Goal: Task Accomplishment & Management: Manage account settings

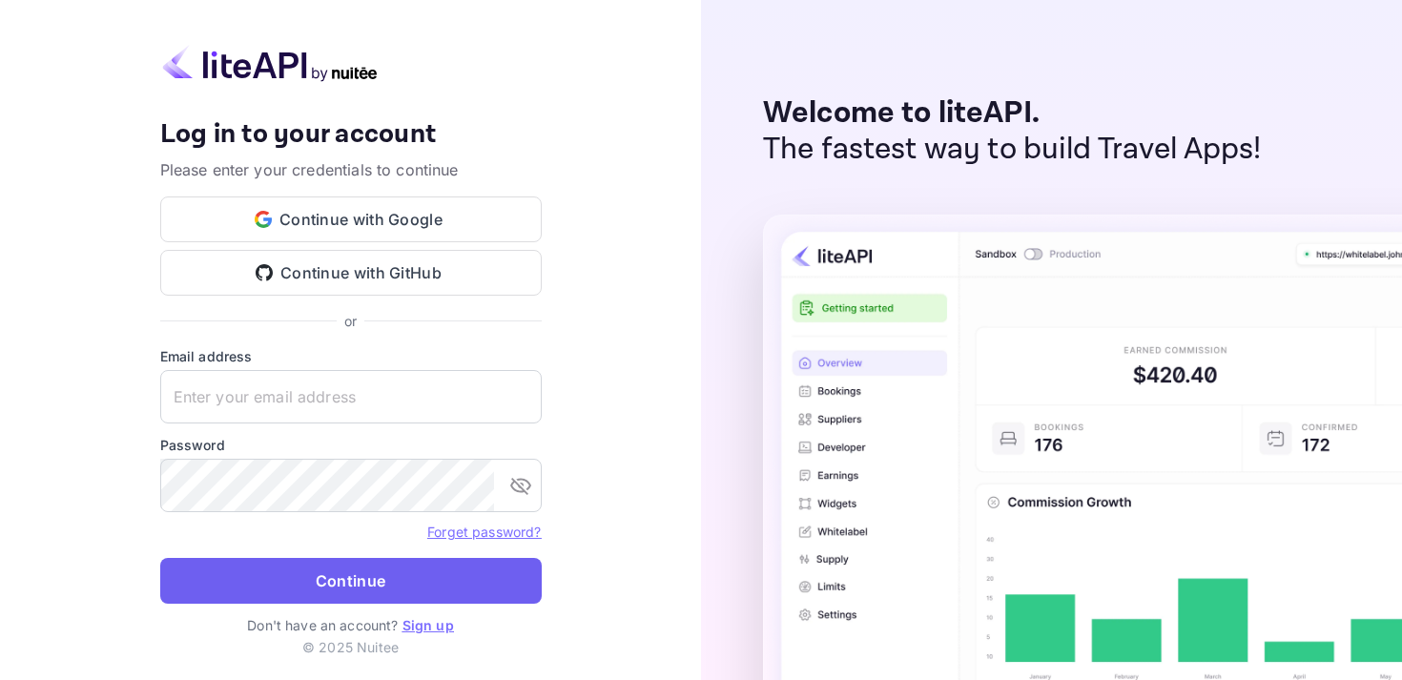
type input "[EMAIL_ADDRESS][DOMAIN_NAME]"
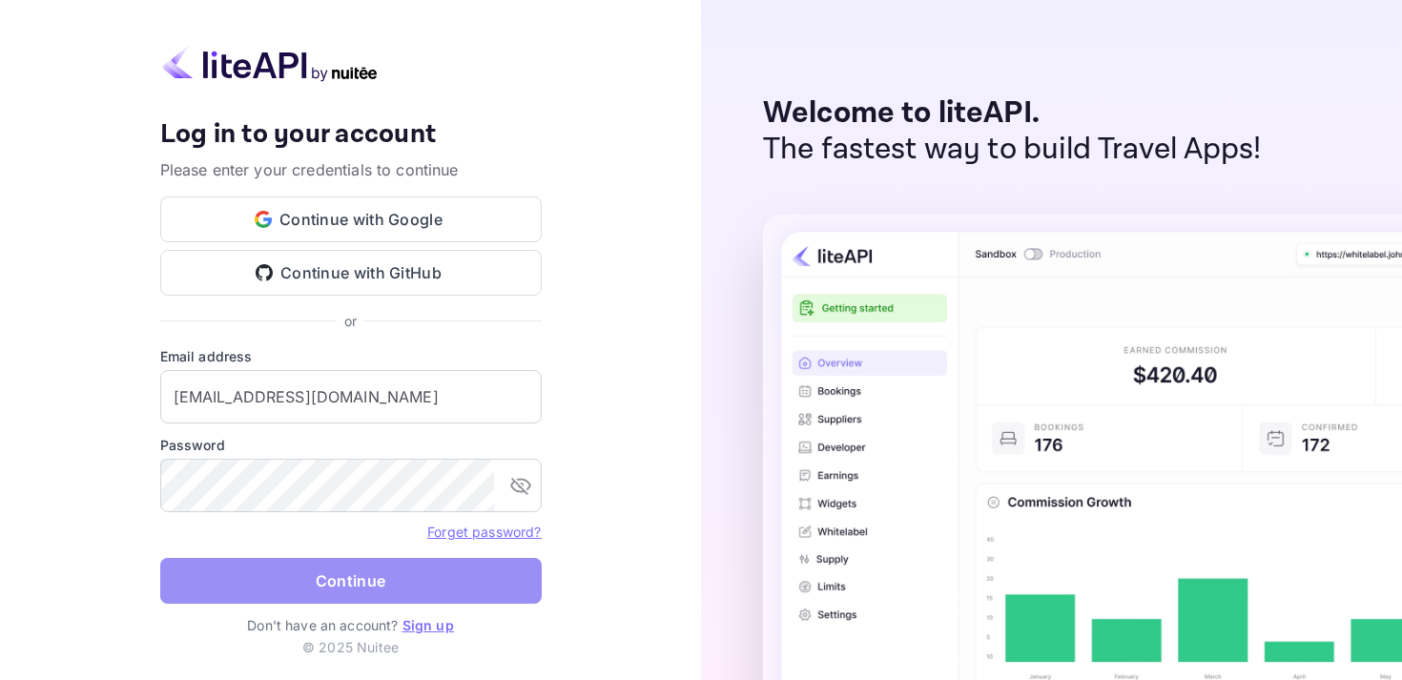
click at [417, 591] on button "Continue" at bounding box center [350, 581] width 381 height 46
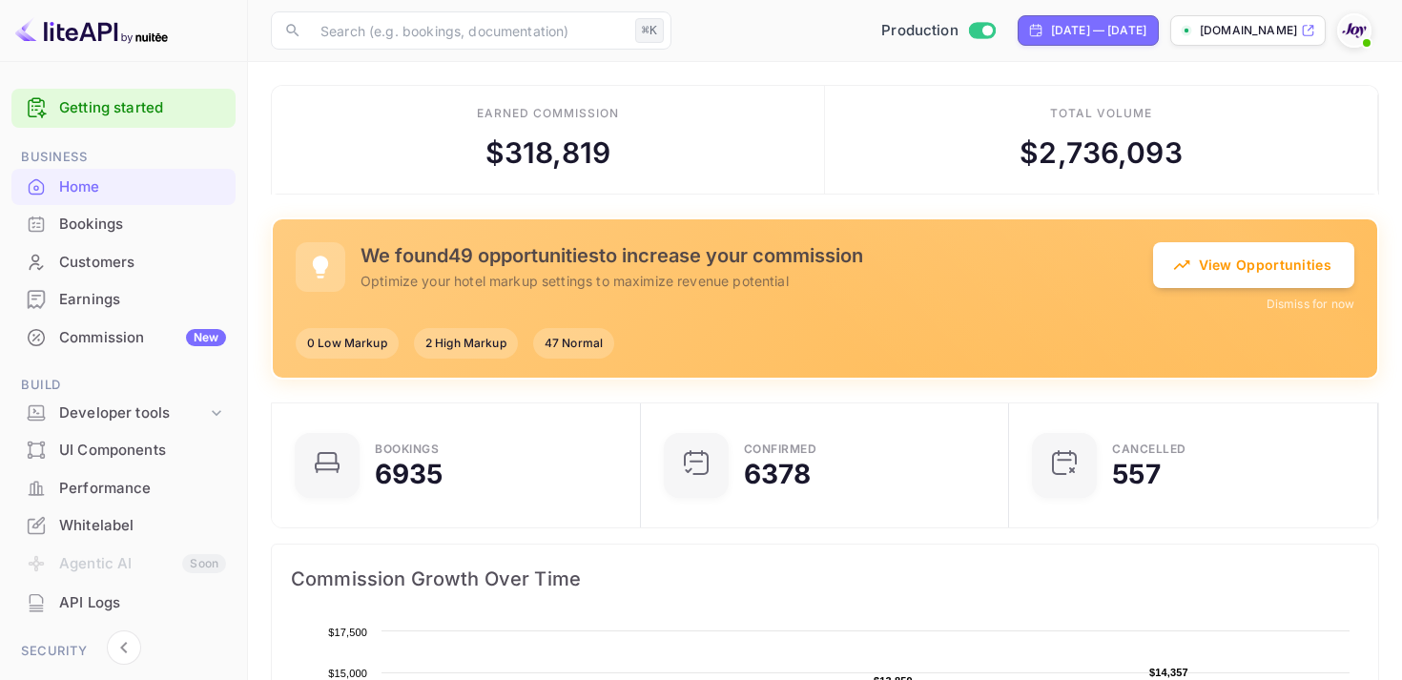
click at [93, 228] on div "Bookings" at bounding box center [142, 225] width 167 height 22
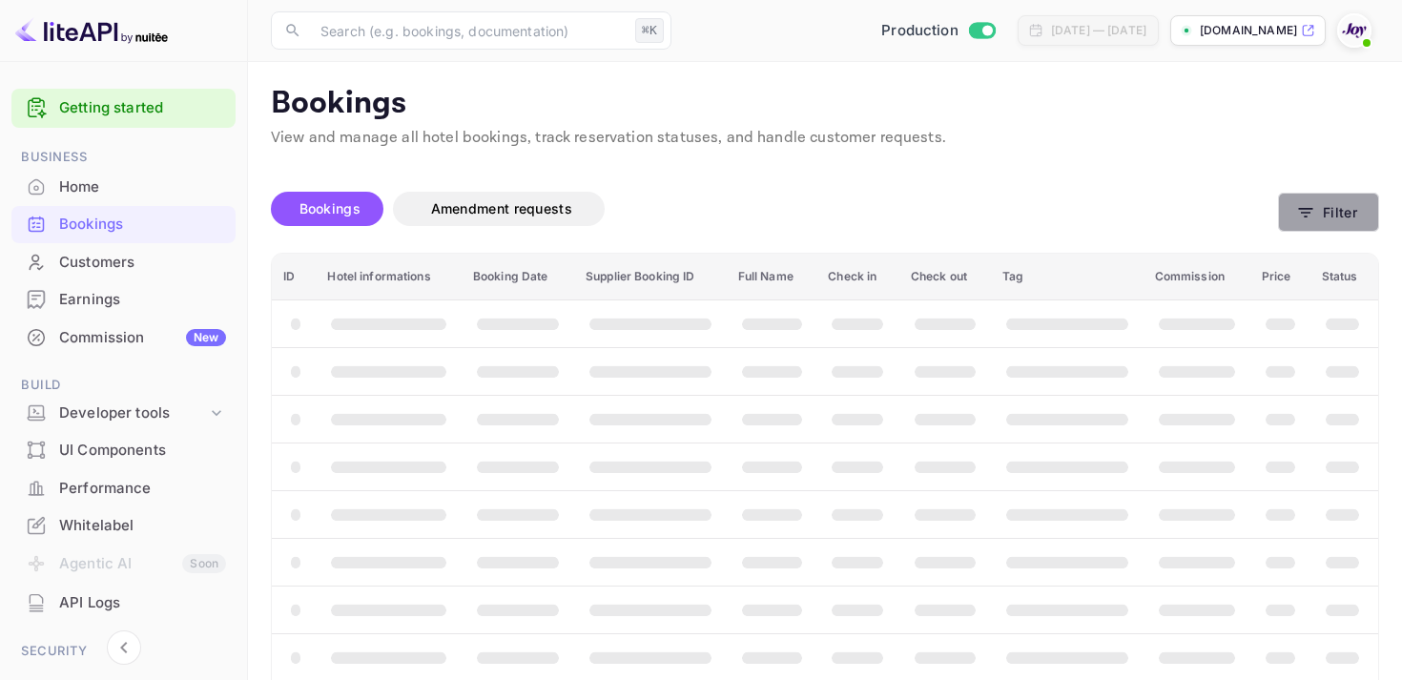
click at [1325, 220] on button "Filter" at bounding box center [1328, 212] width 101 height 39
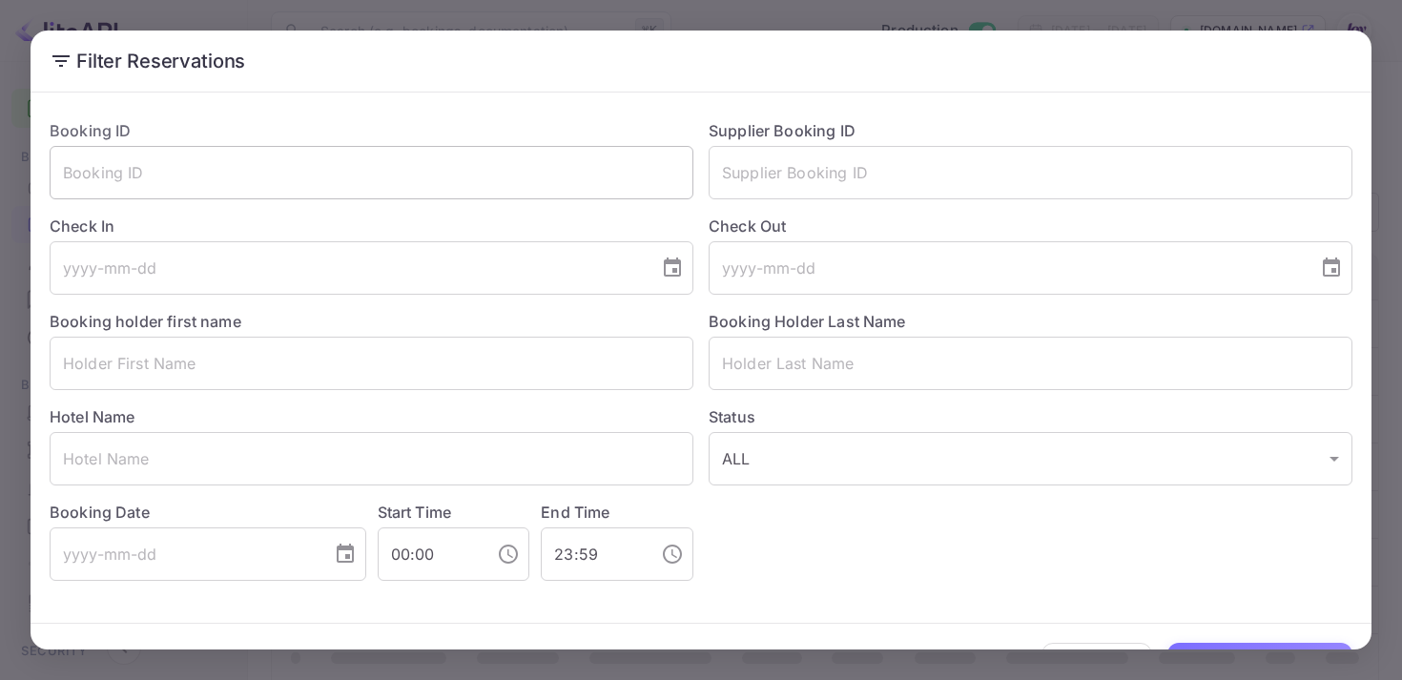
click at [425, 181] on input "text" at bounding box center [372, 172] width 644 height 53
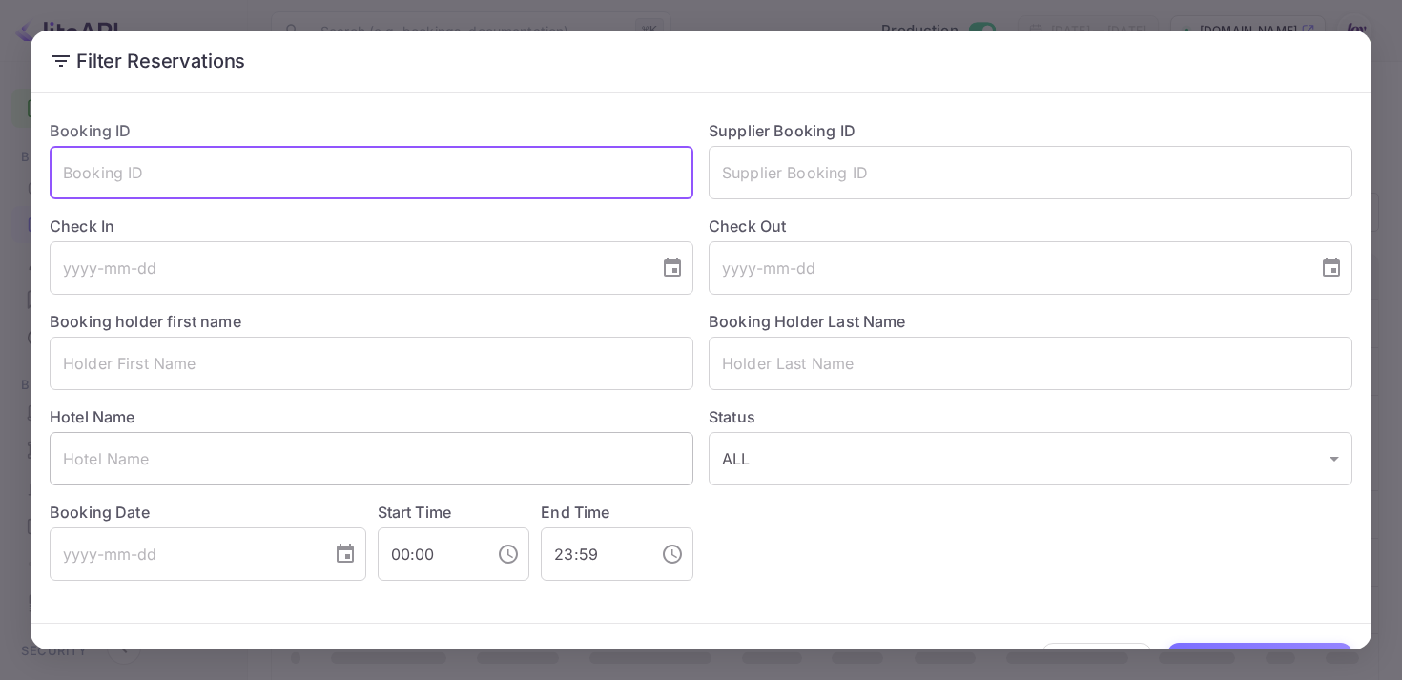
paste input "9028459"
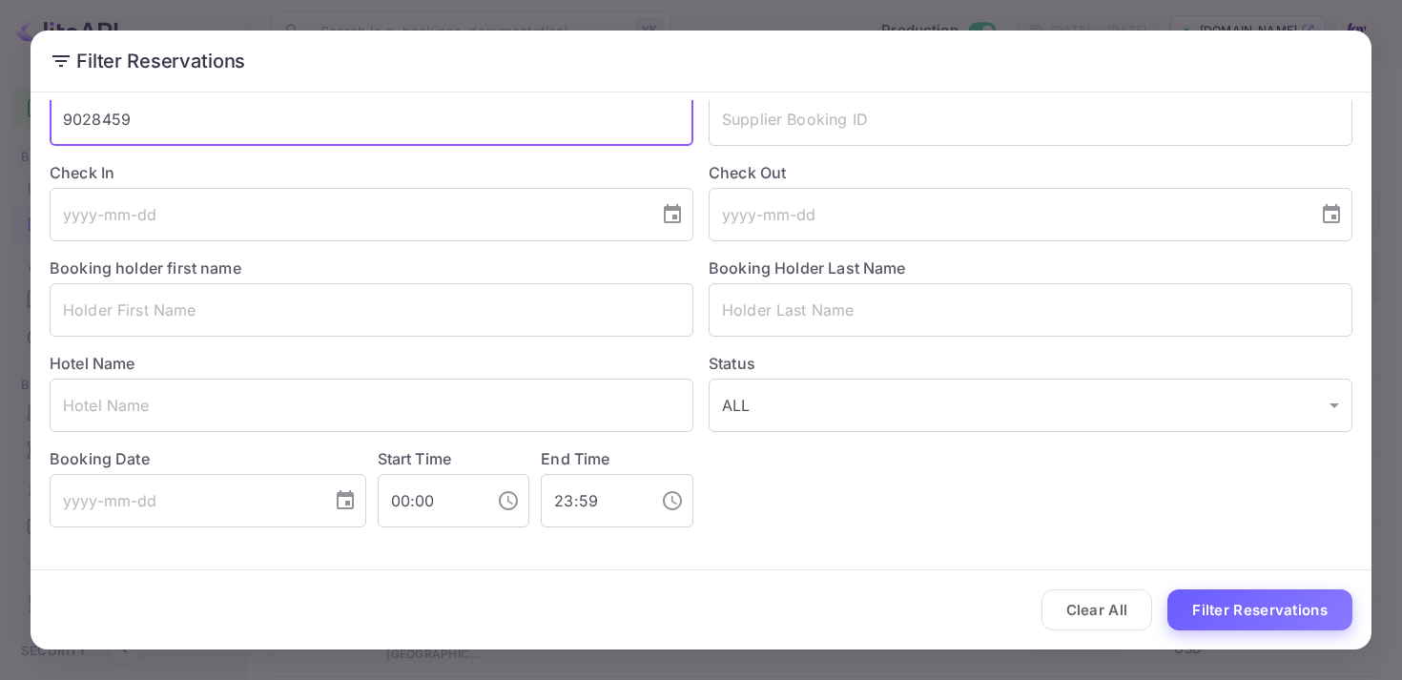
type input "9028459"
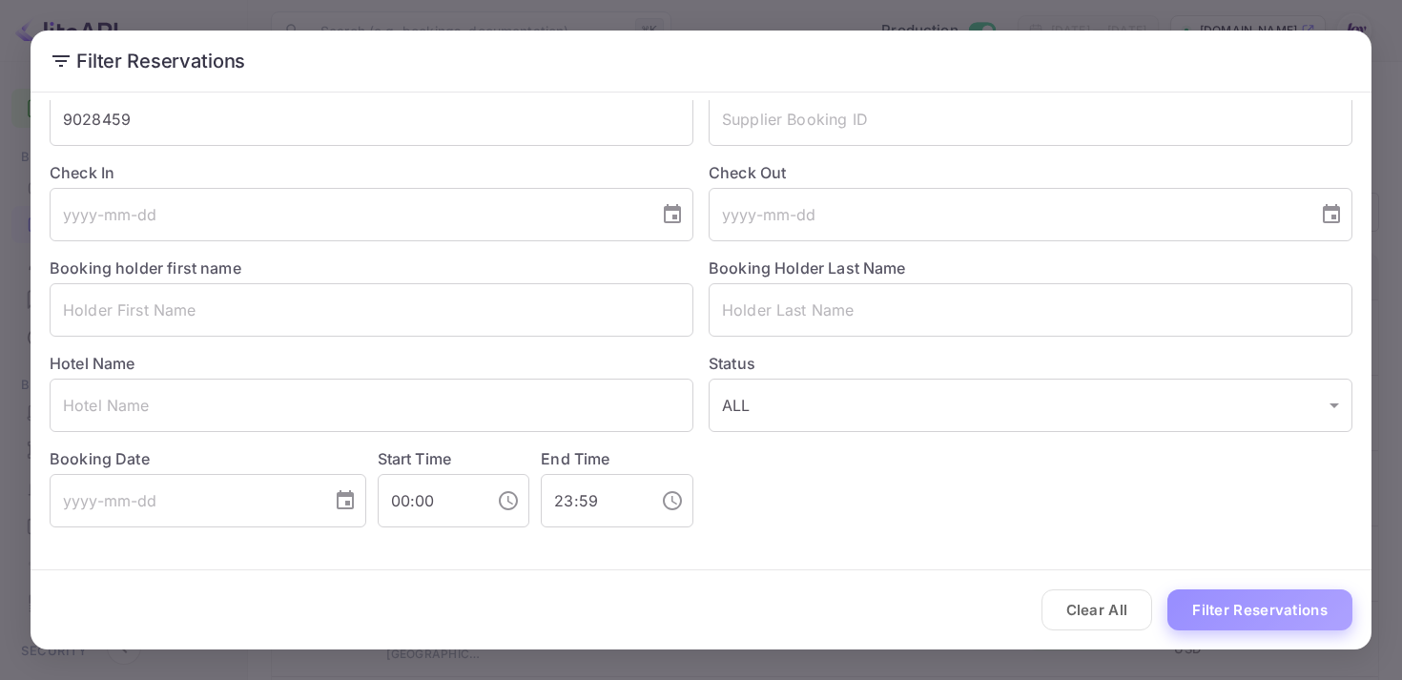
click at [1216, 601] on button "Filter Reservations" at bounding box center [1259, 609] width 185 height 41
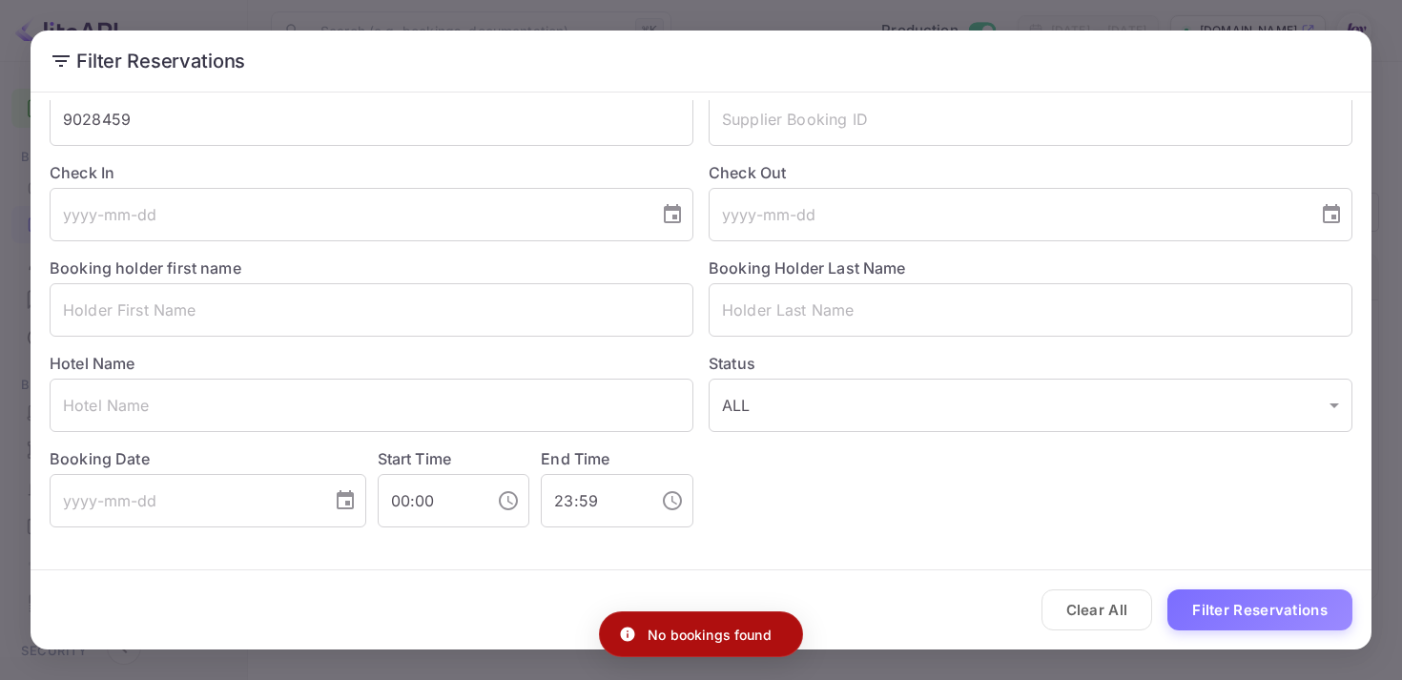
scroll to position [0, 0]
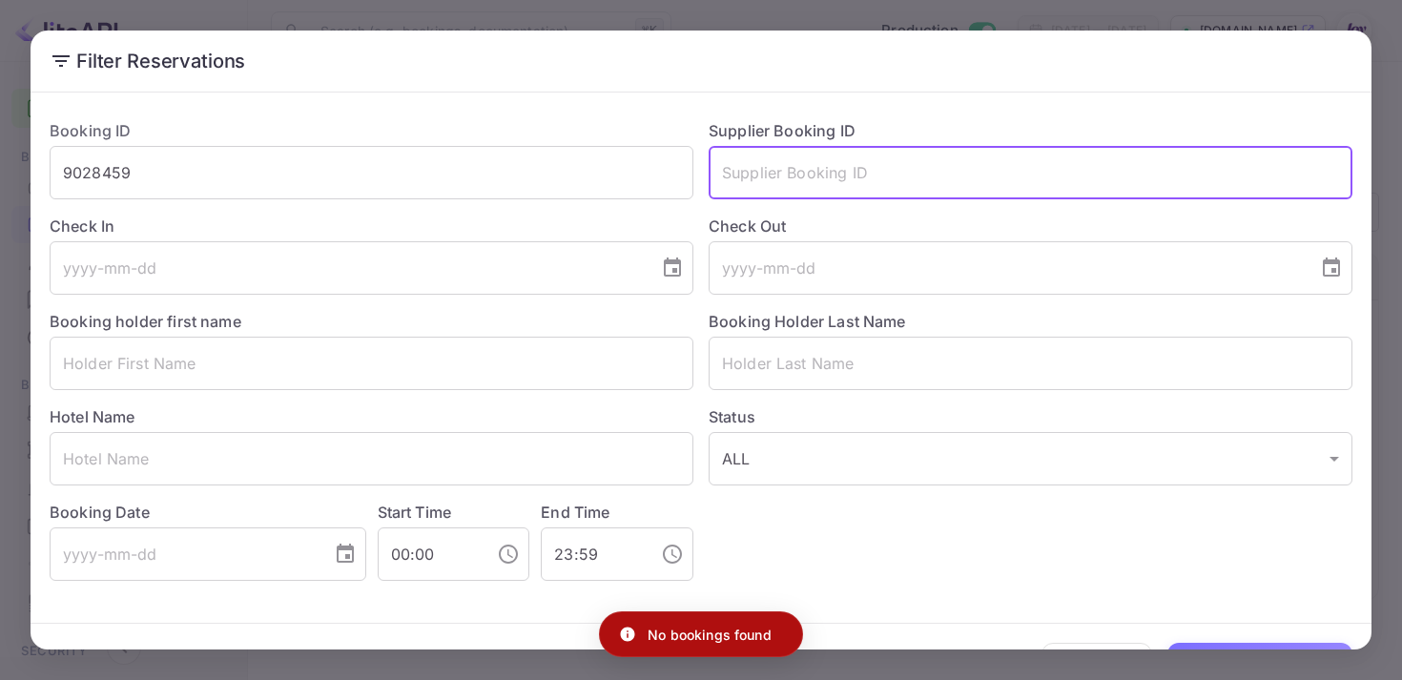
click at [803, 158] on input "text" at bounding box center [1031, 172] width 644 height 53
paste input "9028459"
type input "9028459"
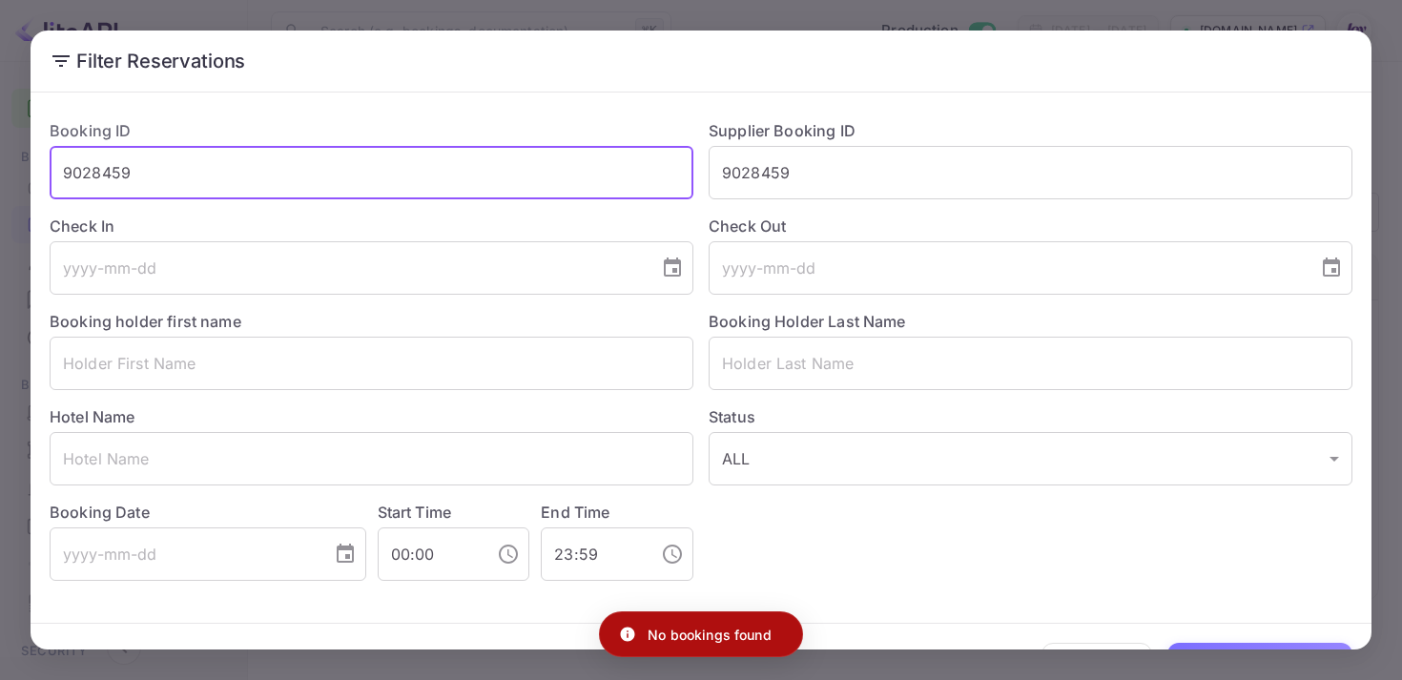
drag, startPoint x: 199, startPoint y: 170, endPoint x: 0, endPoint y: 158, distance: 199.6
click at [0, 158] on div "Filter Reservations Booking ID 9028459 ​ Supplier Booking ID 9028459 ​ Check In…" at bounding box center [701, 340] width 1402 height 680
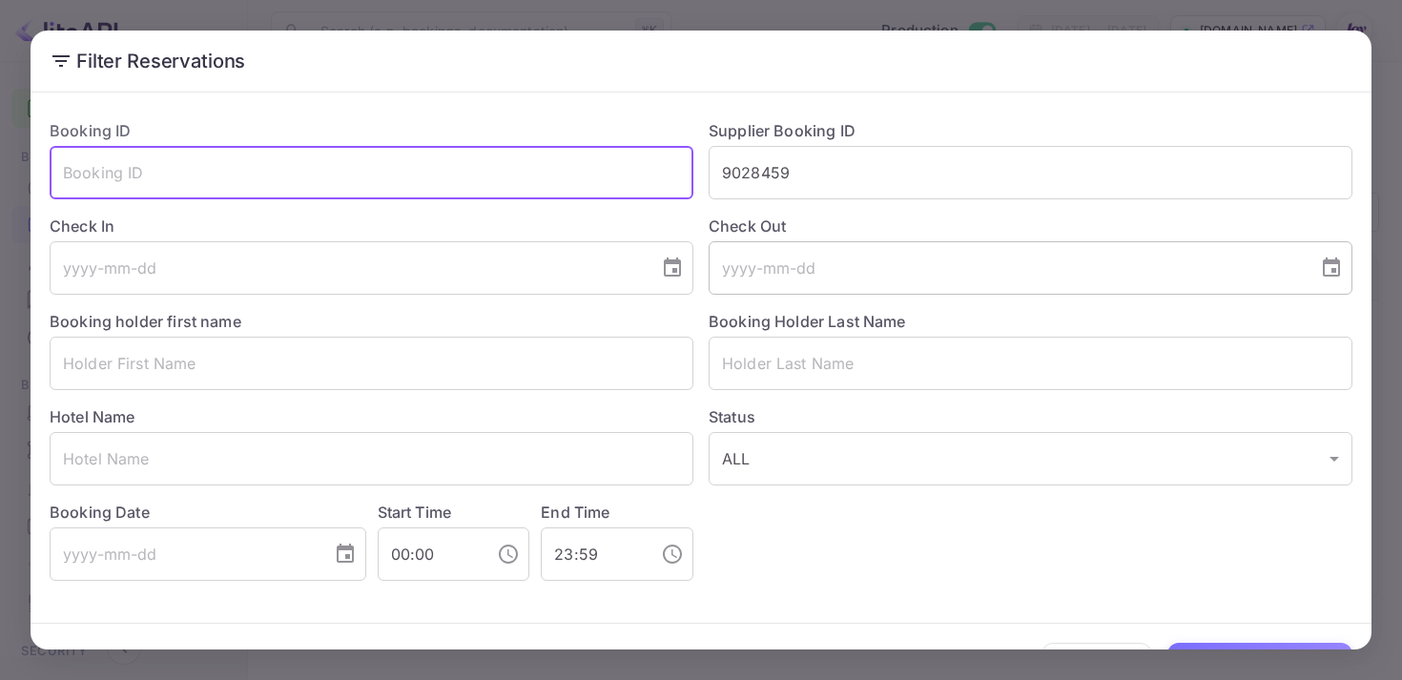
scroll to position [53, 0]
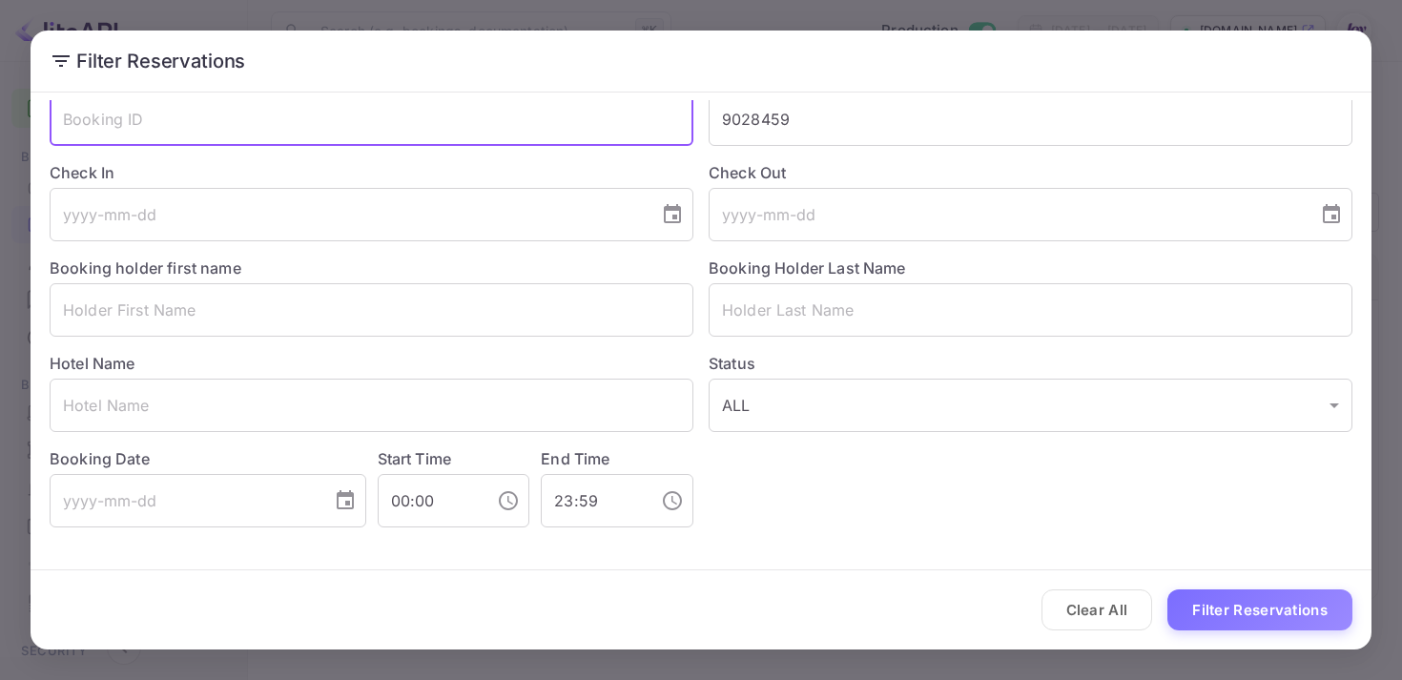
click at [1231, 574] on div "Clear All Filter Reservations" at bounding box center [701, 609] width 1341 height 79
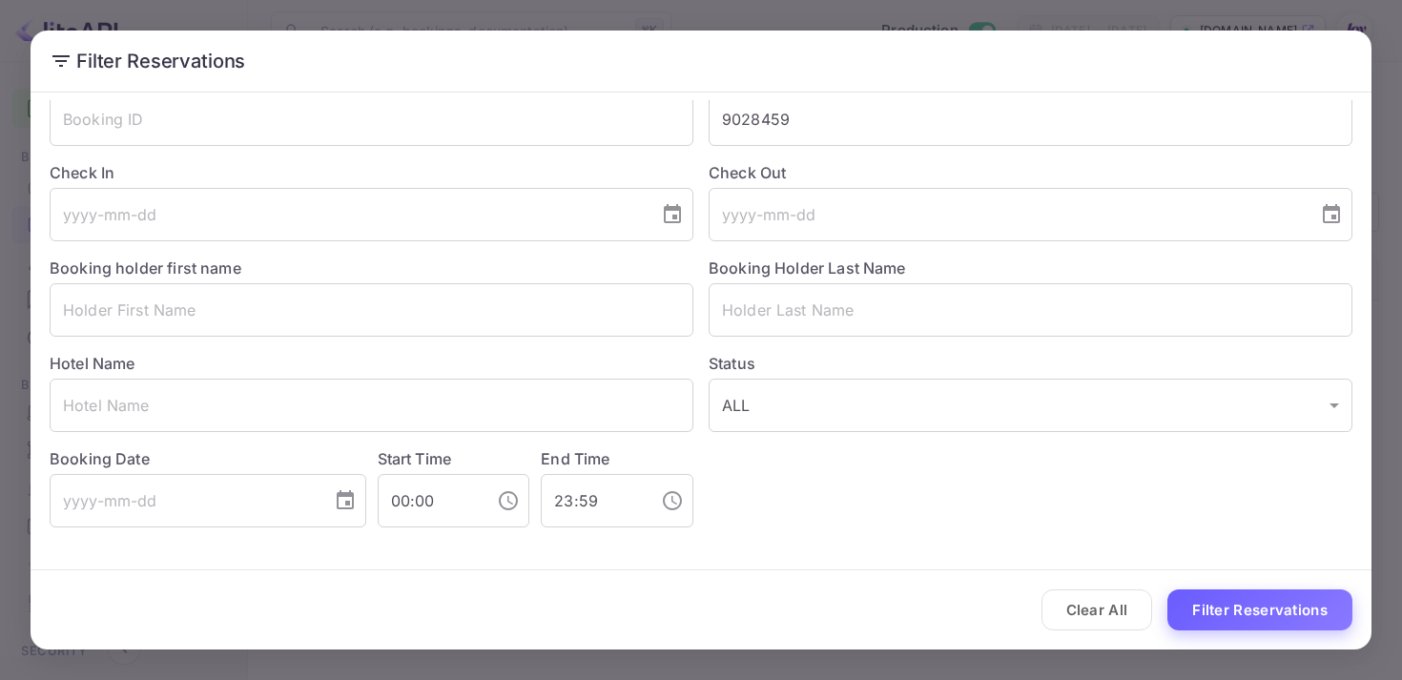
click at [1231, 601] on button "Filter Reservations" at bounding box center [1259, 609] width 185 height 41
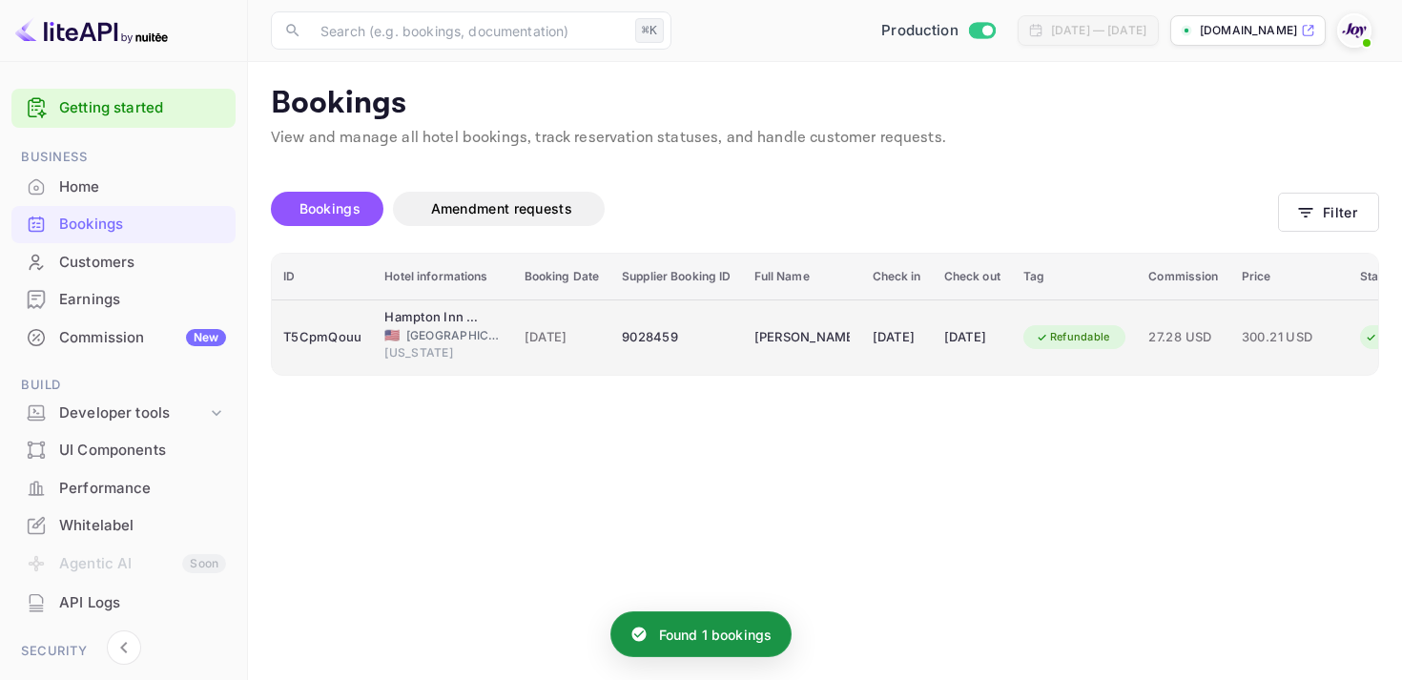
click at [1138, 324] on td "Refundable" at bounding box center [1075, 336] width 126 height 75
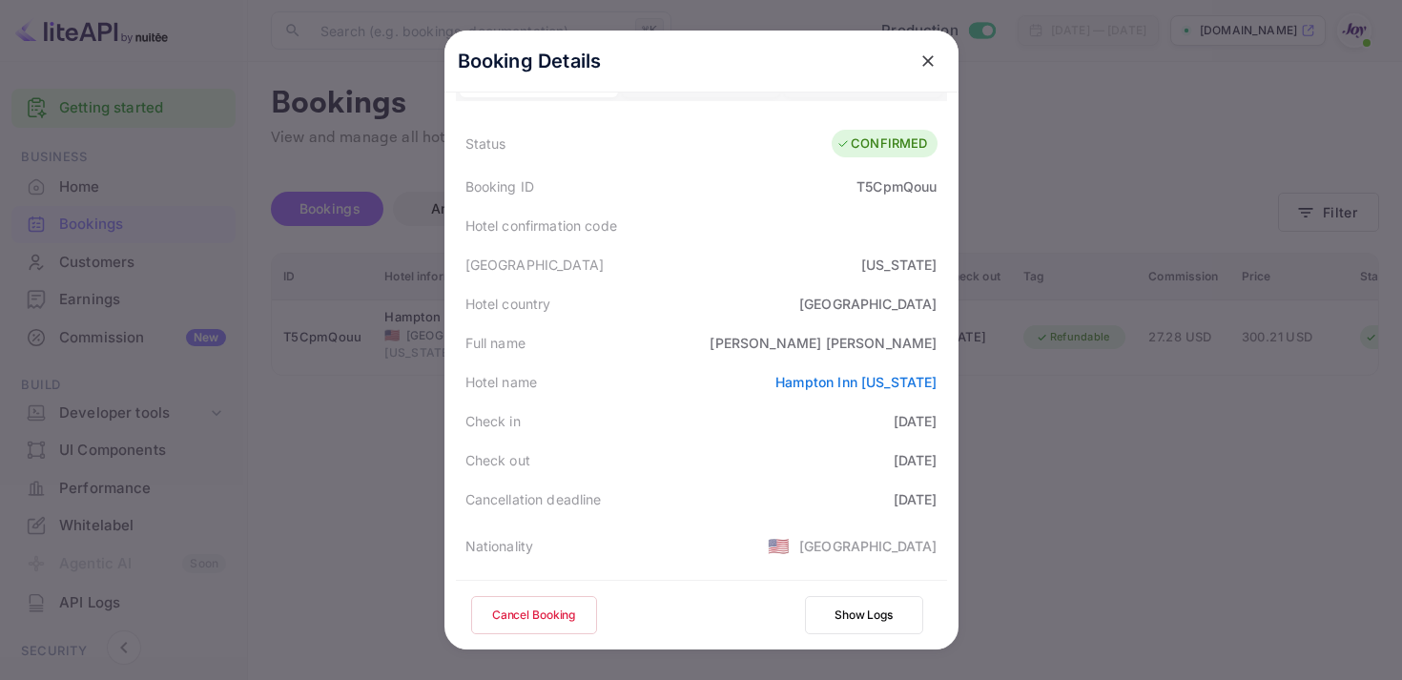
scroll to position [553, 0]
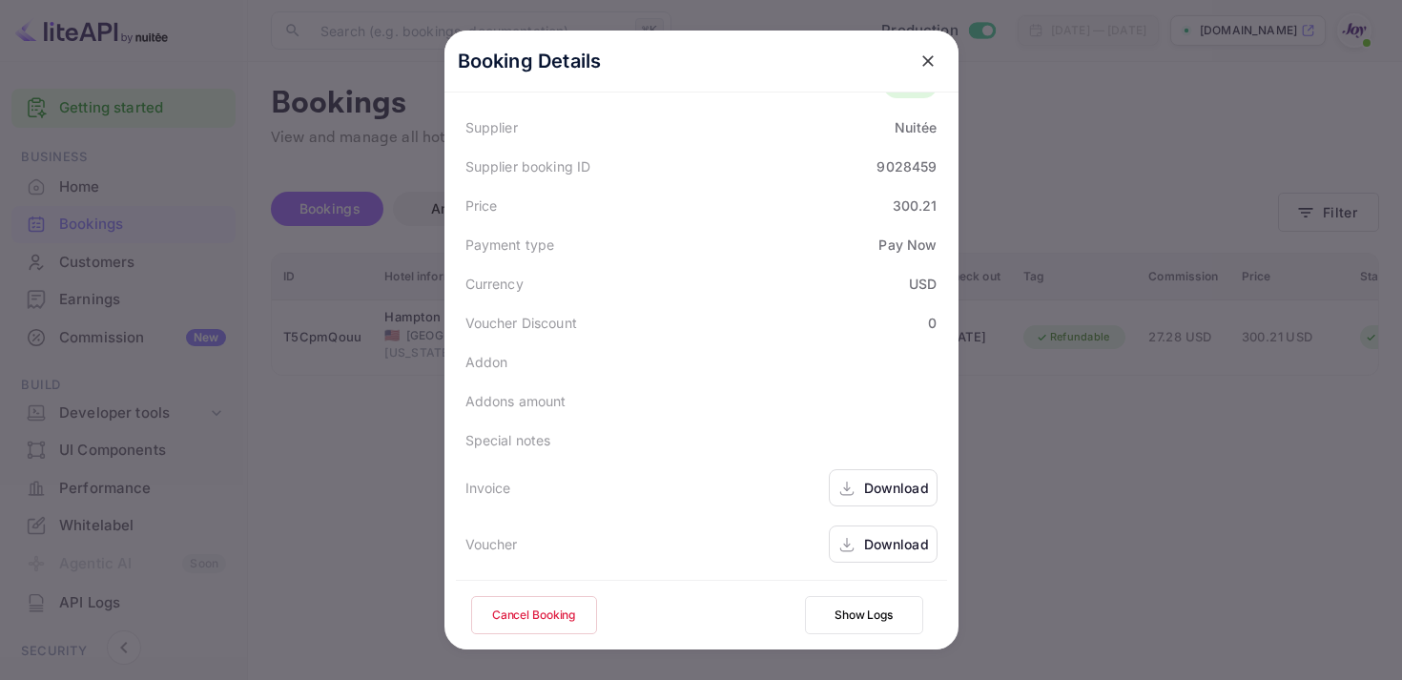
click at [873, 493] on div "Download" at bounding box center [896, 488] width 65 height 20
click at [851, 536] on icon at bounding box center [846, 545] width 19 height 20
click at [902, 172] on div "9028459" at bounding box center [906, 166] width 60 height 20
copy div "9028459"
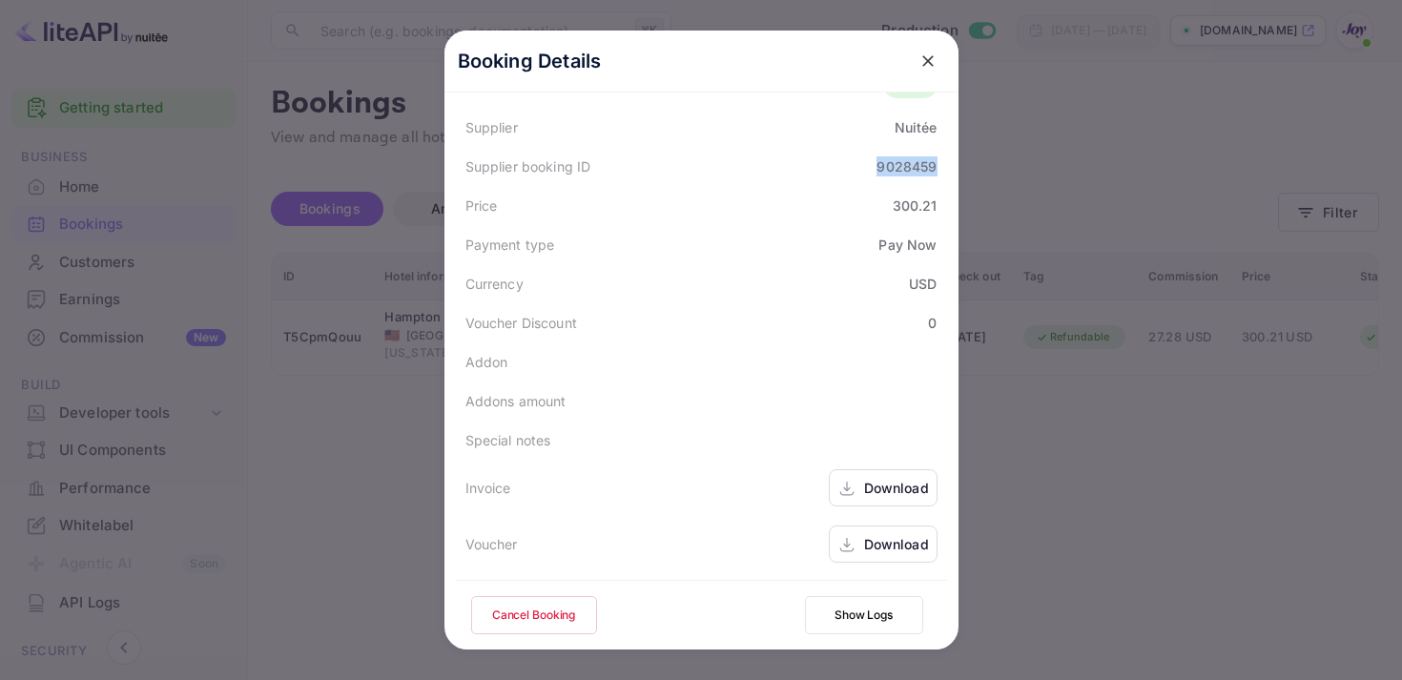
scroll to position [0, 0]
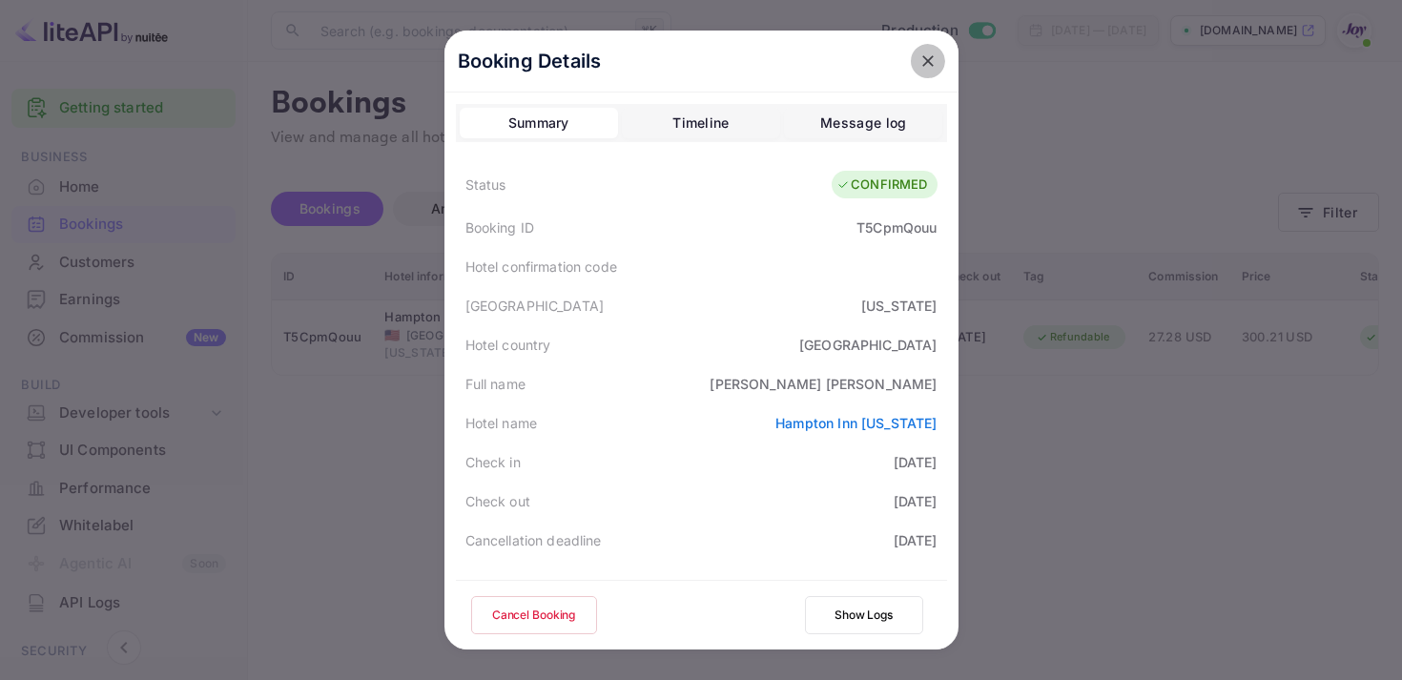
click at [919, 67] on icon "close" at bounding box center [927, 60] width 19 height 19
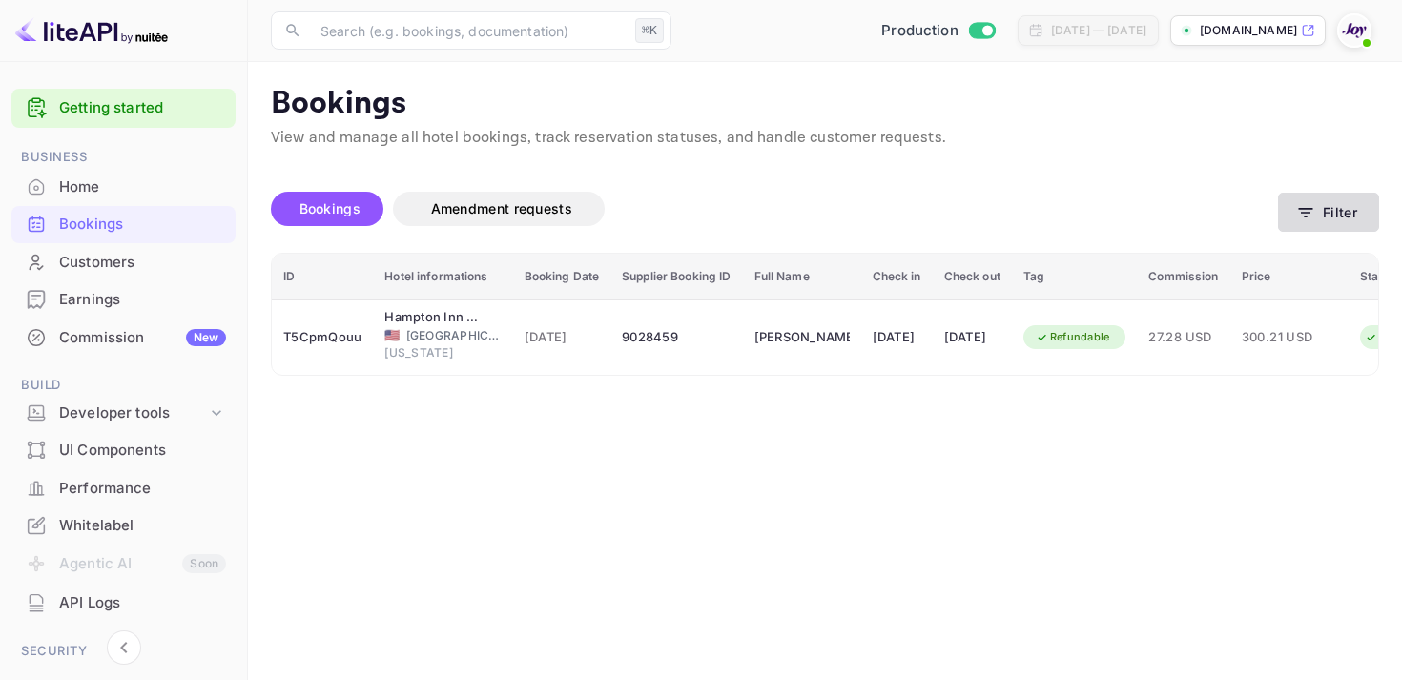
click at [1298, 216] on icon "button" at bounding box center [1305, 212] width 19 height 19
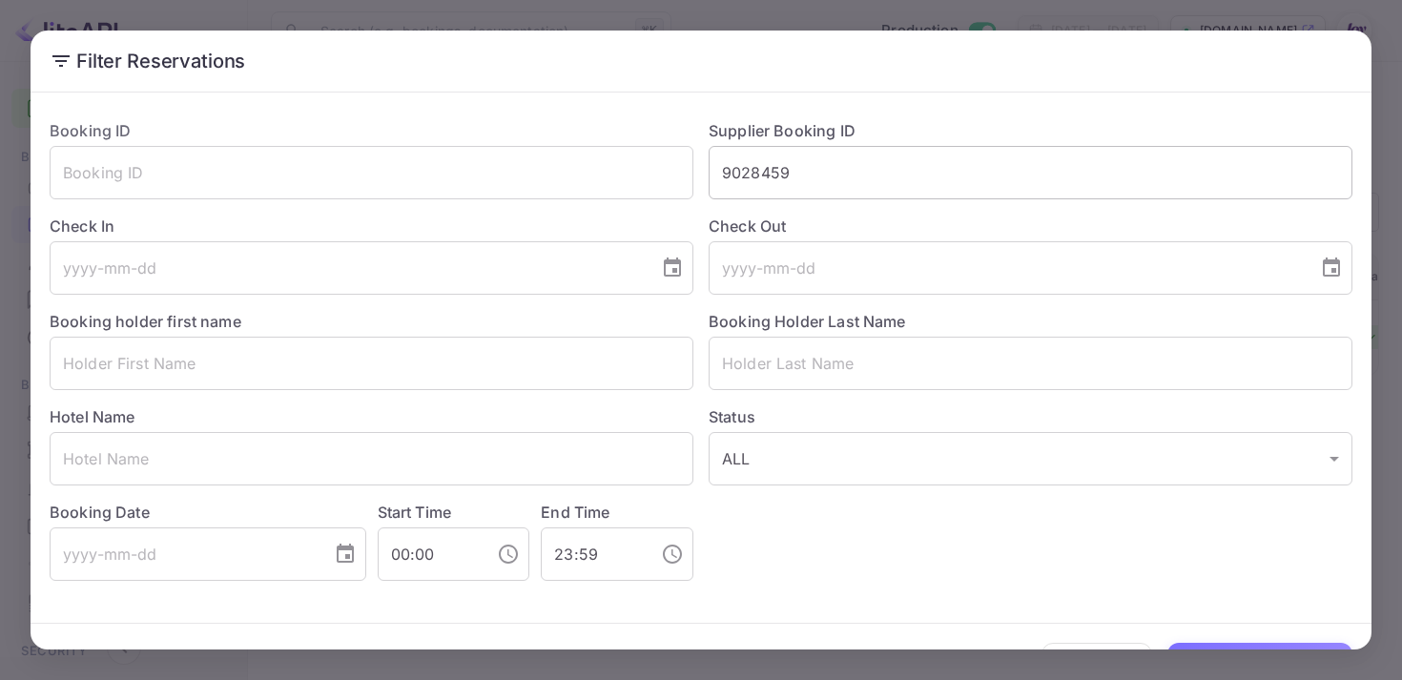
click at [761, 167] on input "9028459" at bounding box center [1031, 172] width 644 height 53
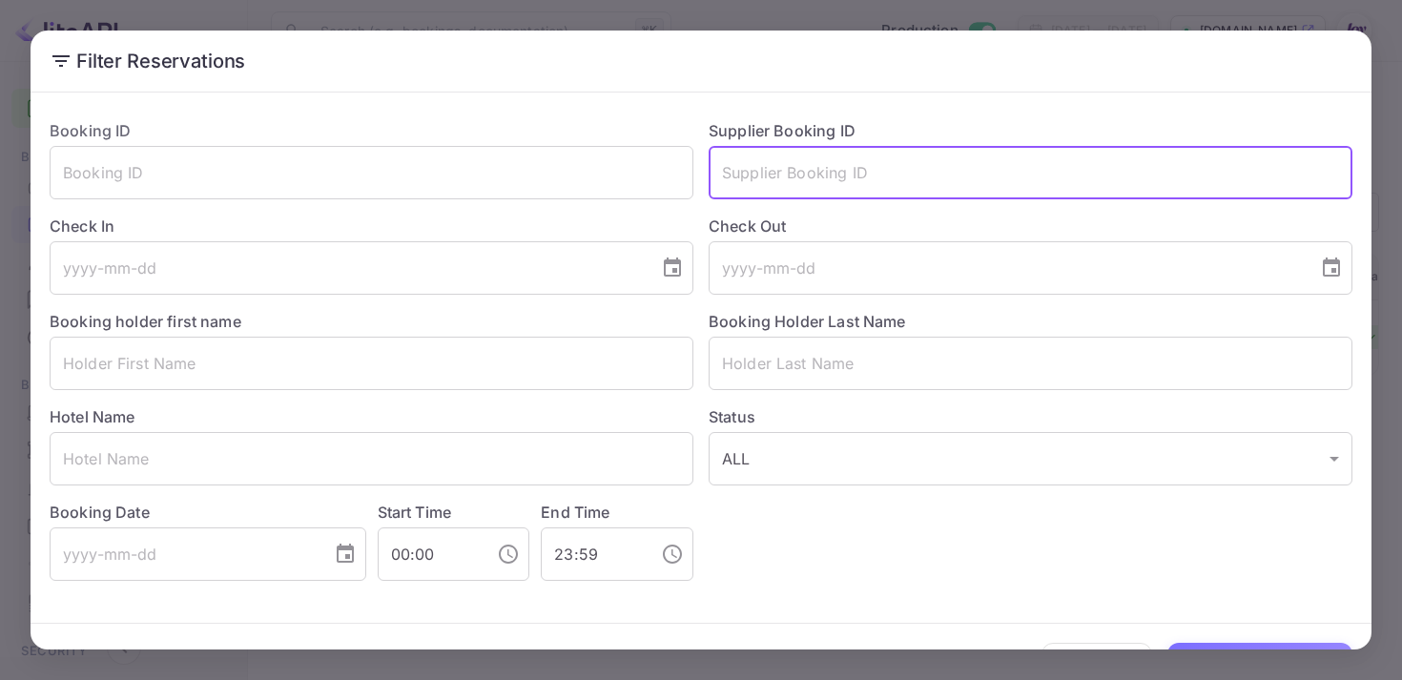
paste input "8608427"
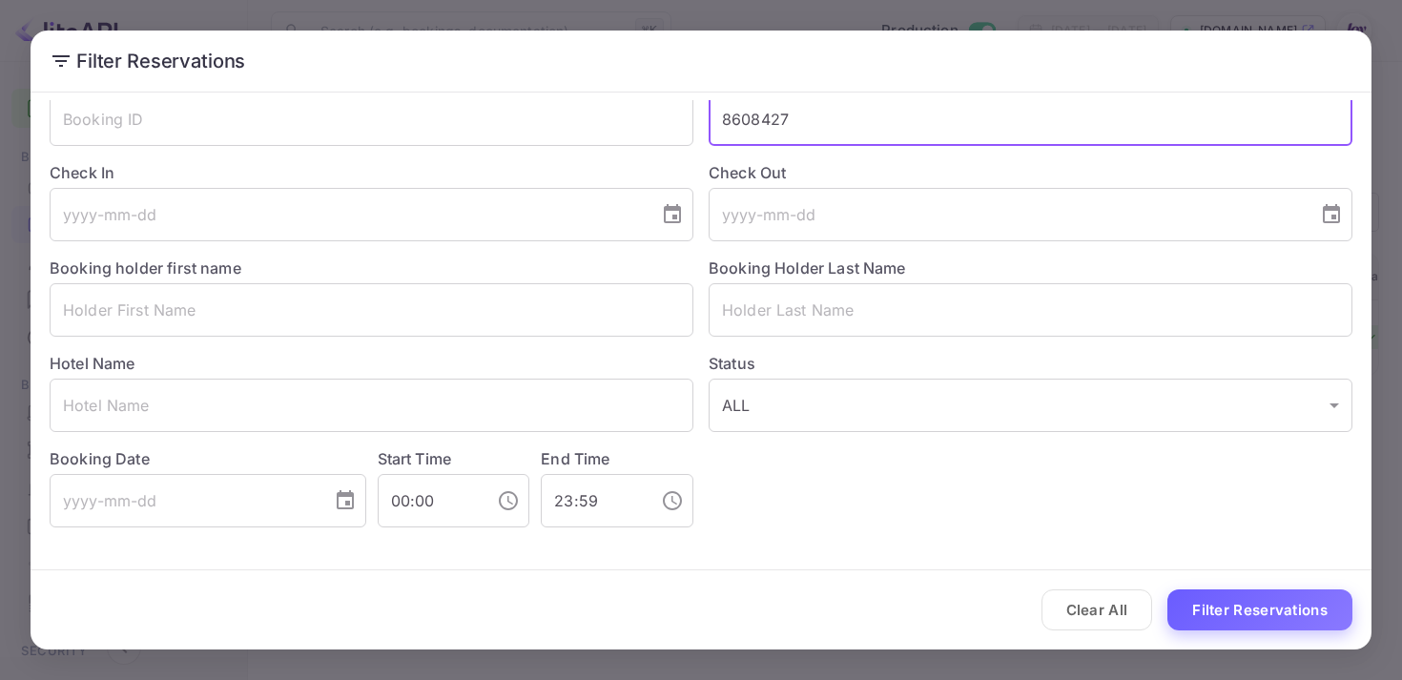
type input "8608427"
click at [1222, 601] on button "Filter Reservations" at bounding box center [1259, 609] width 185 height 41
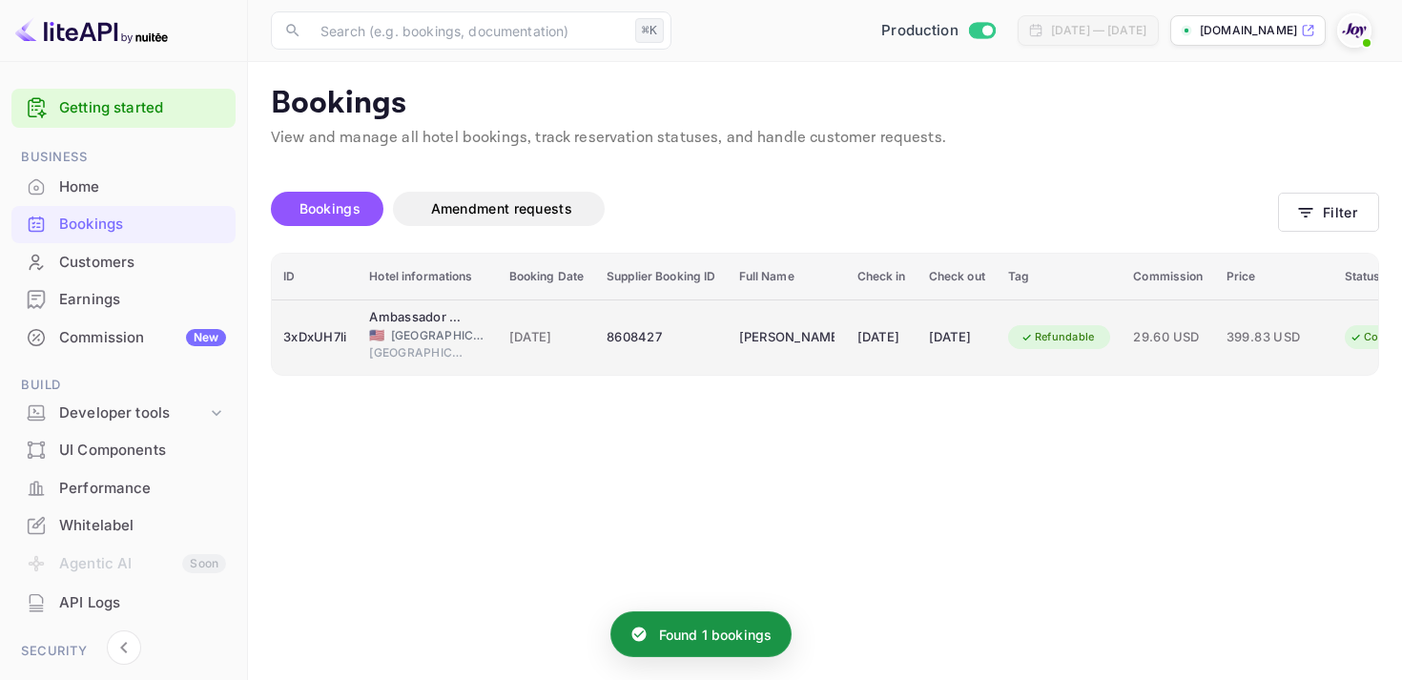
click at [1051, 357] on td "Refundable" at bounding box center [1060, 336] width 126 height 75
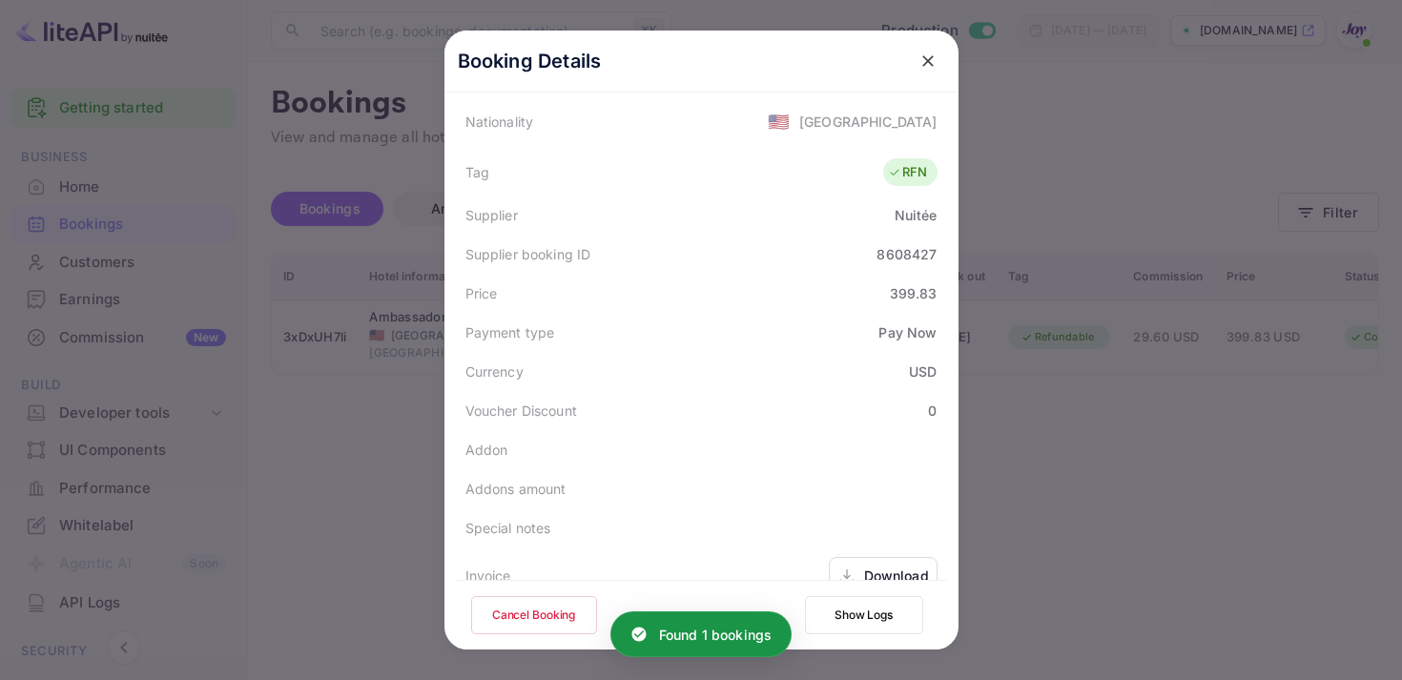
scroll to position [553, 0]
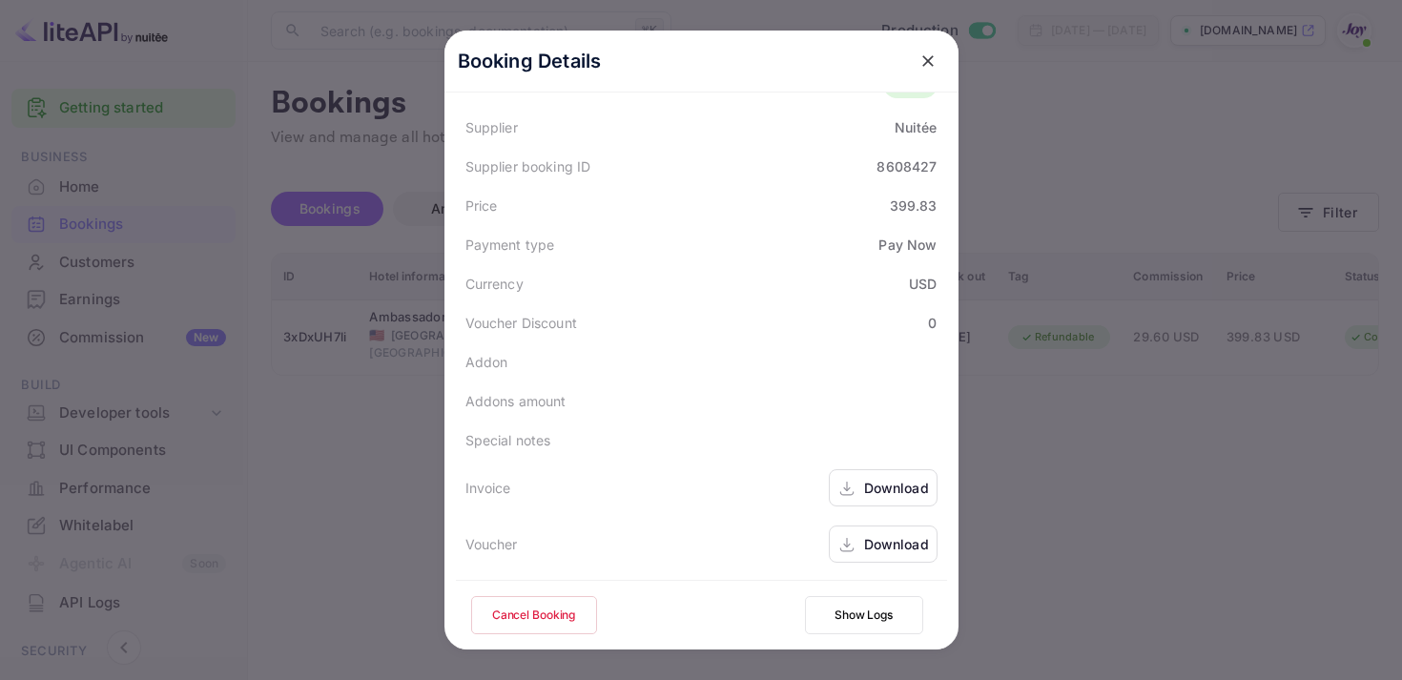
click at [876, 495] on div "Download" at bounding box center [896, 488] width 65 height 20
click at [873, 545] on div "Download" at bounding box center [896, 544] width 65 height 20
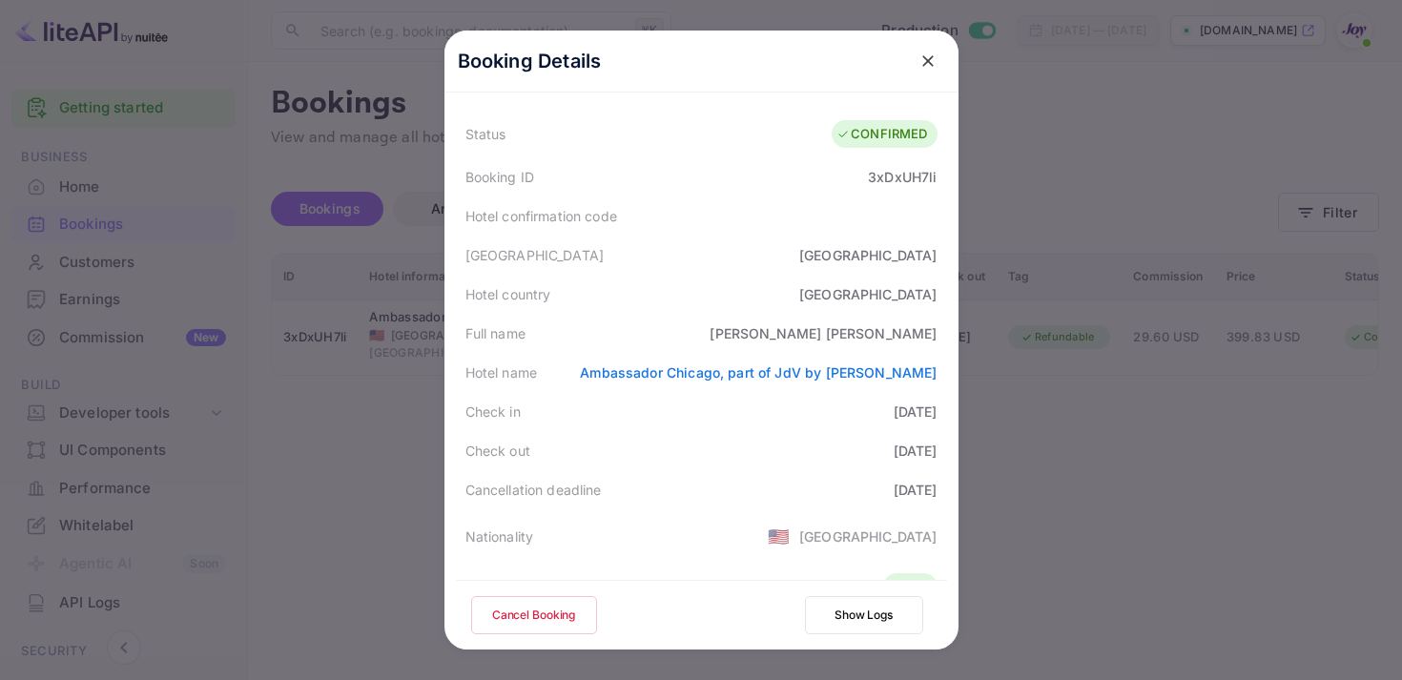
scroll to position [24, 0]
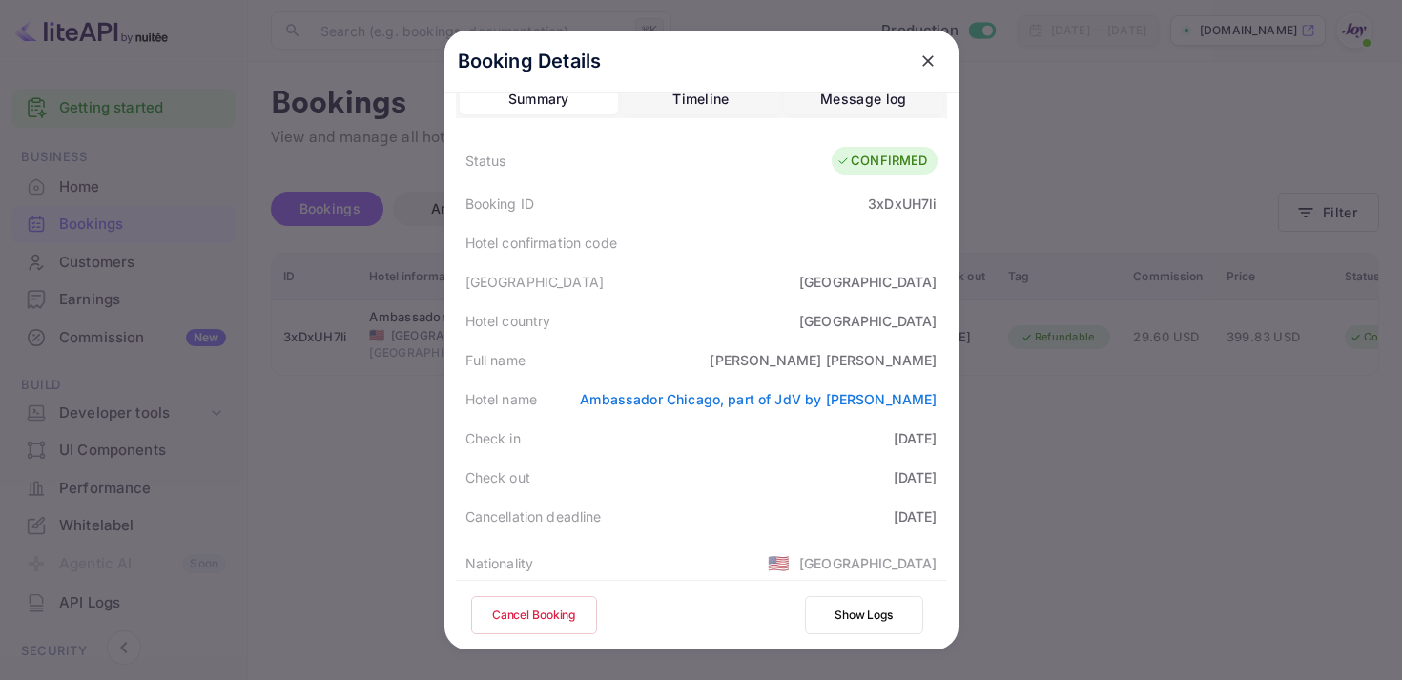
click at [890, 210] on div "3xDxUH7li" at bounding box center [902, 204] width 69 height 20
copy div "3xDxUH7li"
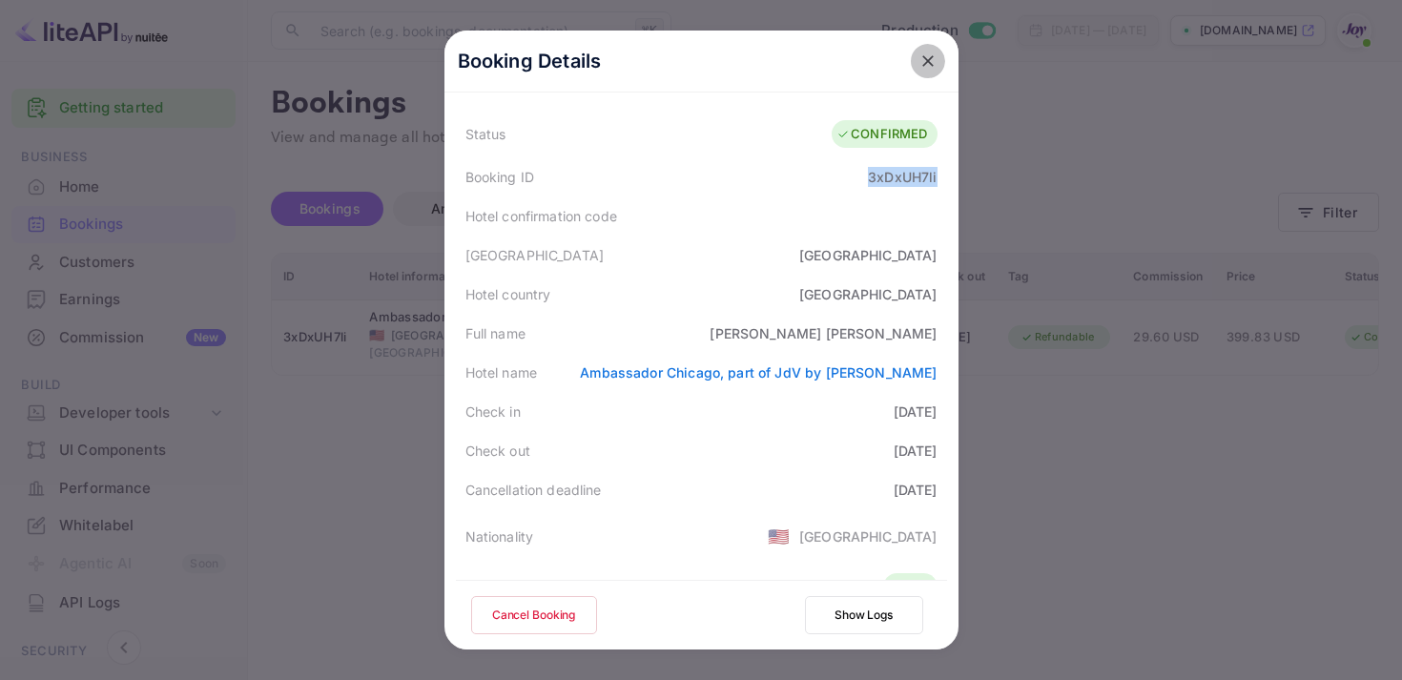
click at [914, 57] on button "close" at bounding box center [928, 61] width 34 height 34
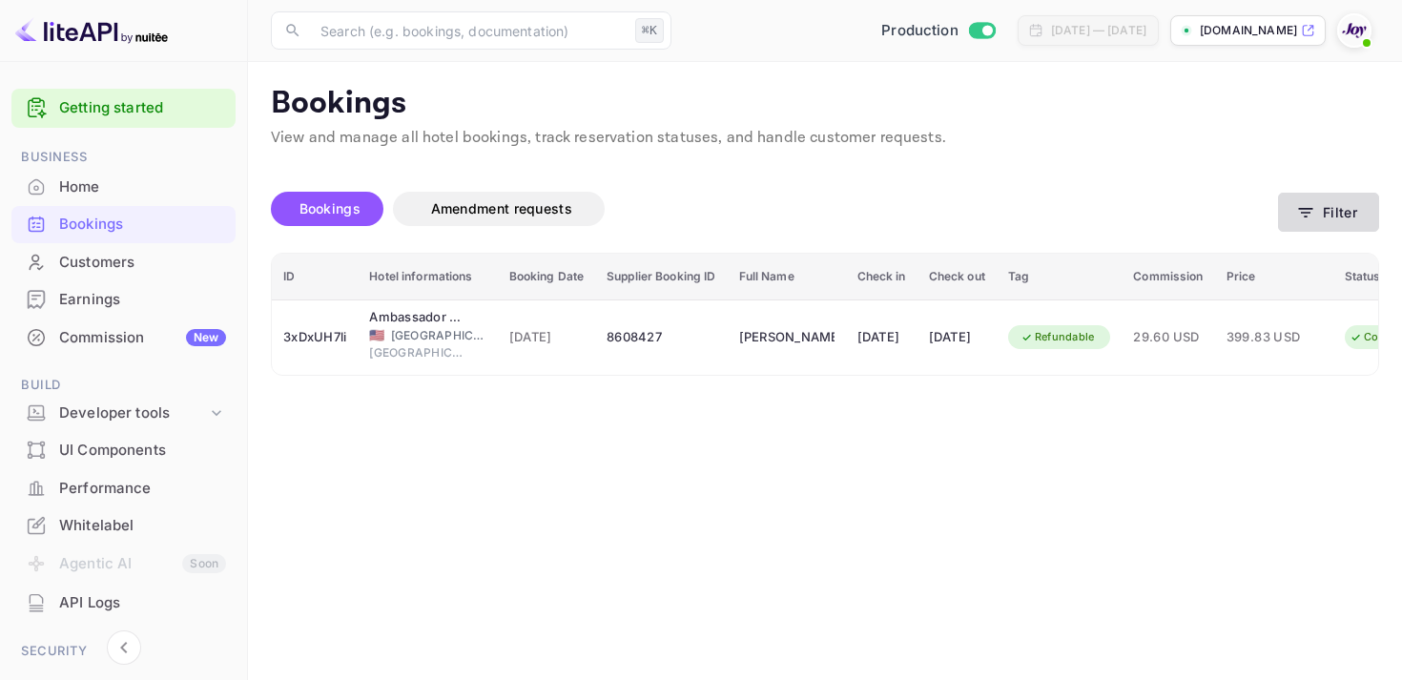
click at [1310, 214] on icon "button" at bounding box center [1305, 212] width 19 height 19
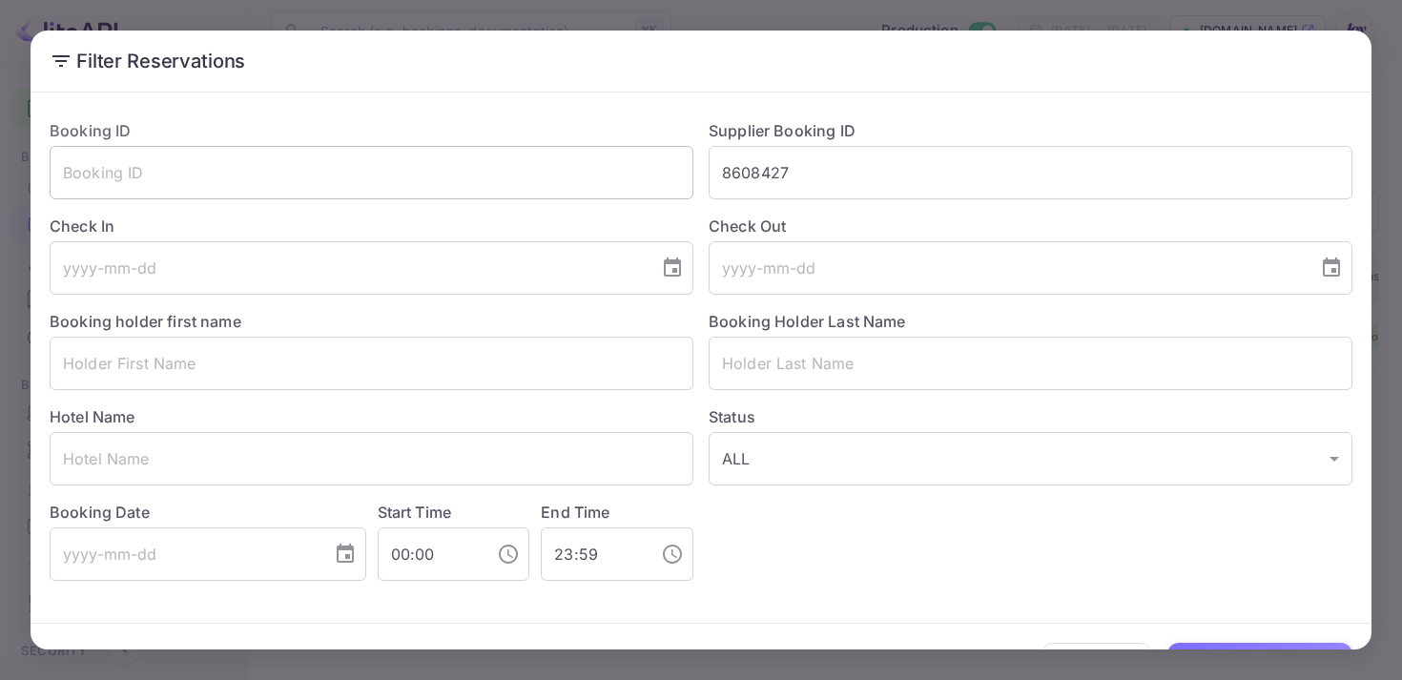
drag, startPoint x: 850, startPoint y: 156, endPoint x: 652, endPoint y: 160, distance: 197.4
click at [674, 160] on div "Booking ID ​ Supplier Booking ID 8608427 ​ Check In ​ Check Out ​ Booking holde…" at bounding box center [693, 342] width 1318 height 477
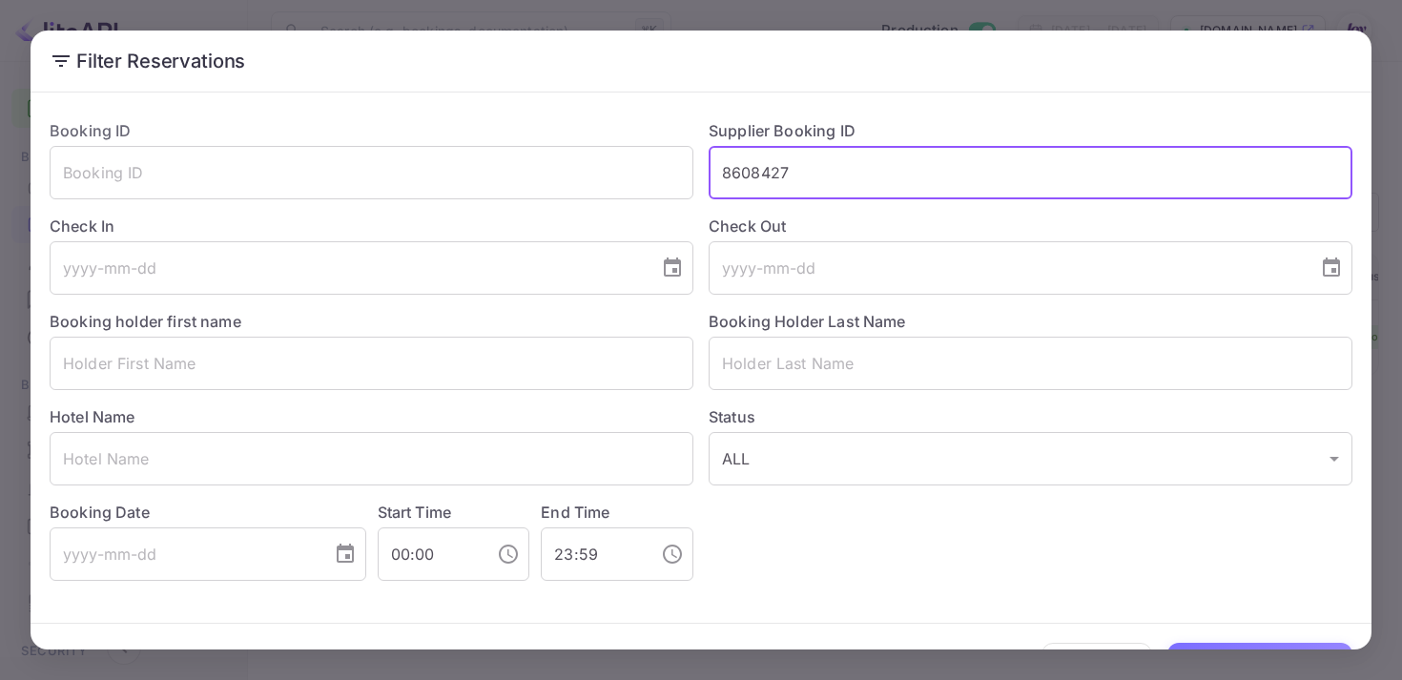
click at [776, 193] on input "8608427" at bounding box center [1031, 172] width 644 height 53
click at [773, 180] on input "8608427" at bounding box center [1031, 172] width 644 height 53
paste input "8311313"
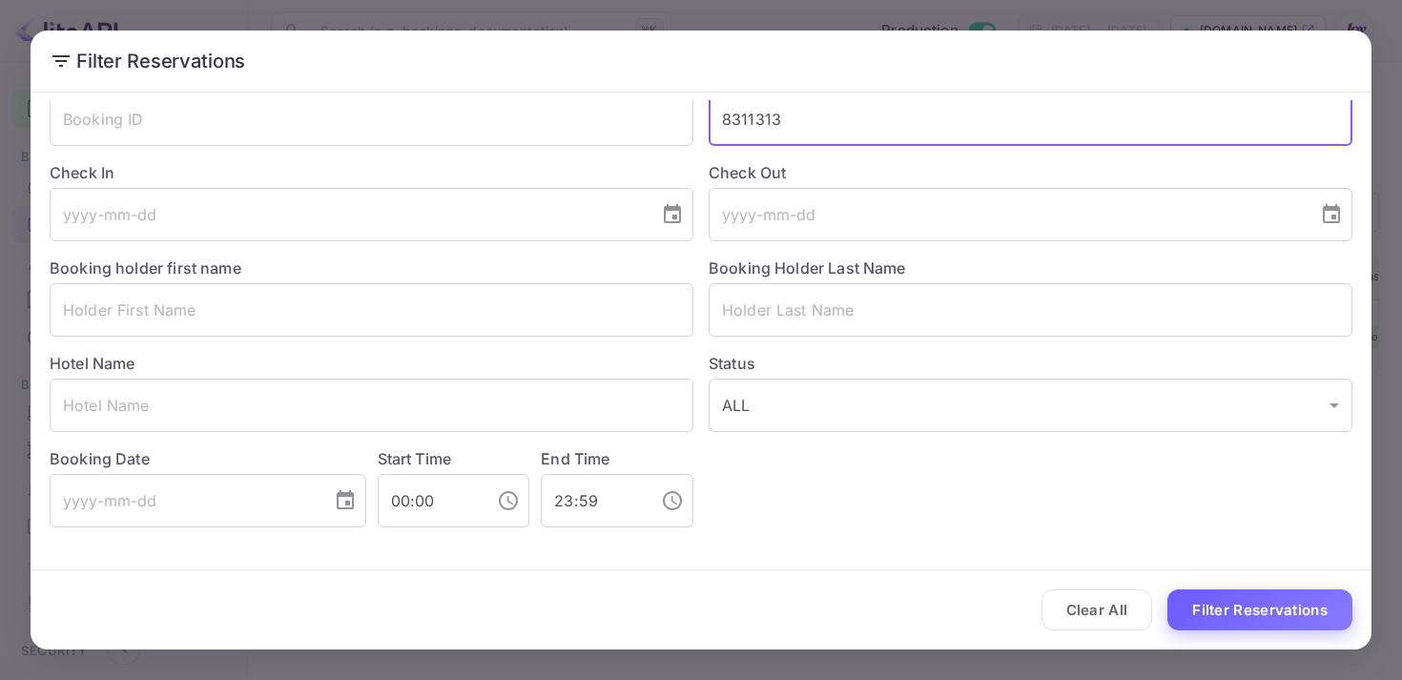
type input "8311313"
click at [1247, 608] on button "Filter Reservations" at bounding box center [1259, 609] width 185 height 41
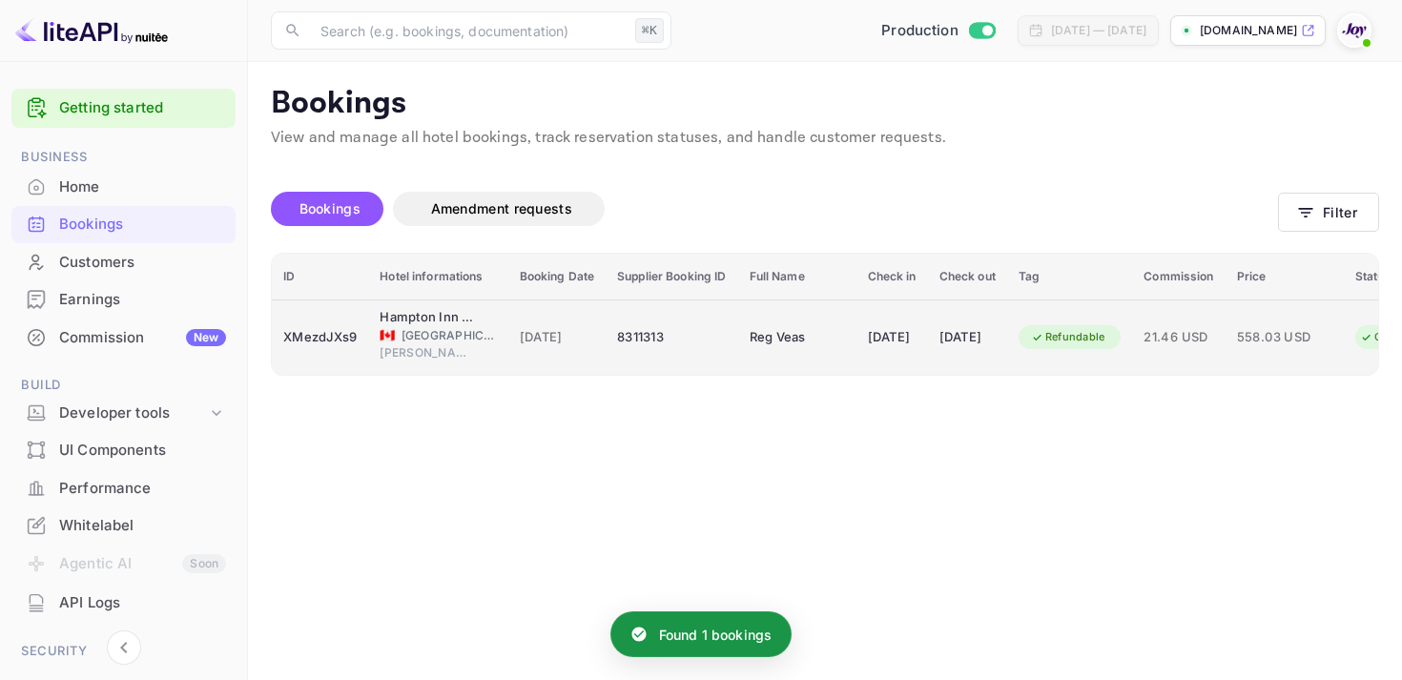
click at [912, 333] on div "[DATE]" at bounding box center [892, 337] width 49 height 31
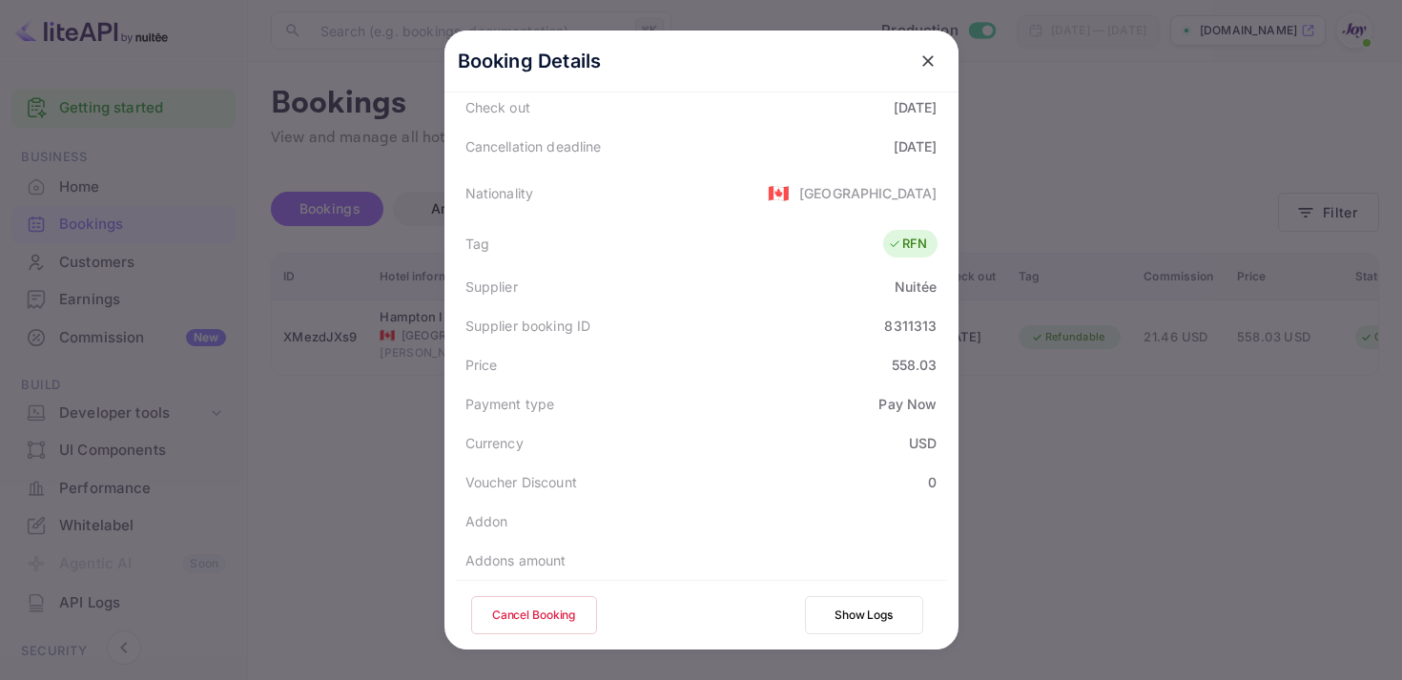
scroll to position [553, 0]
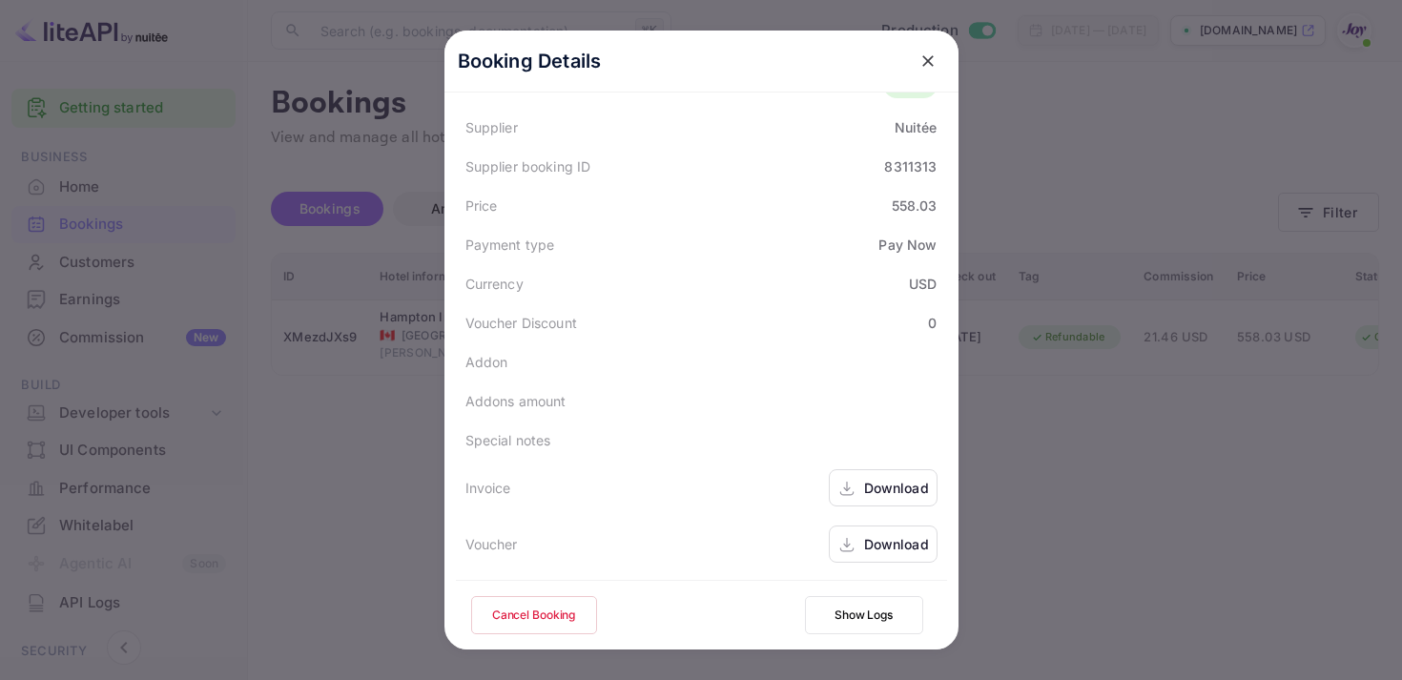
click at [868, 491] on div "Download" at bounding box center [896, 488] width 65 height 20
click at [843, 550] on icon at bounding box center [846, 549] width 14 height 4
click at [889, 490] on div "Download" at bounding box center [896, 488] width 65 height 20
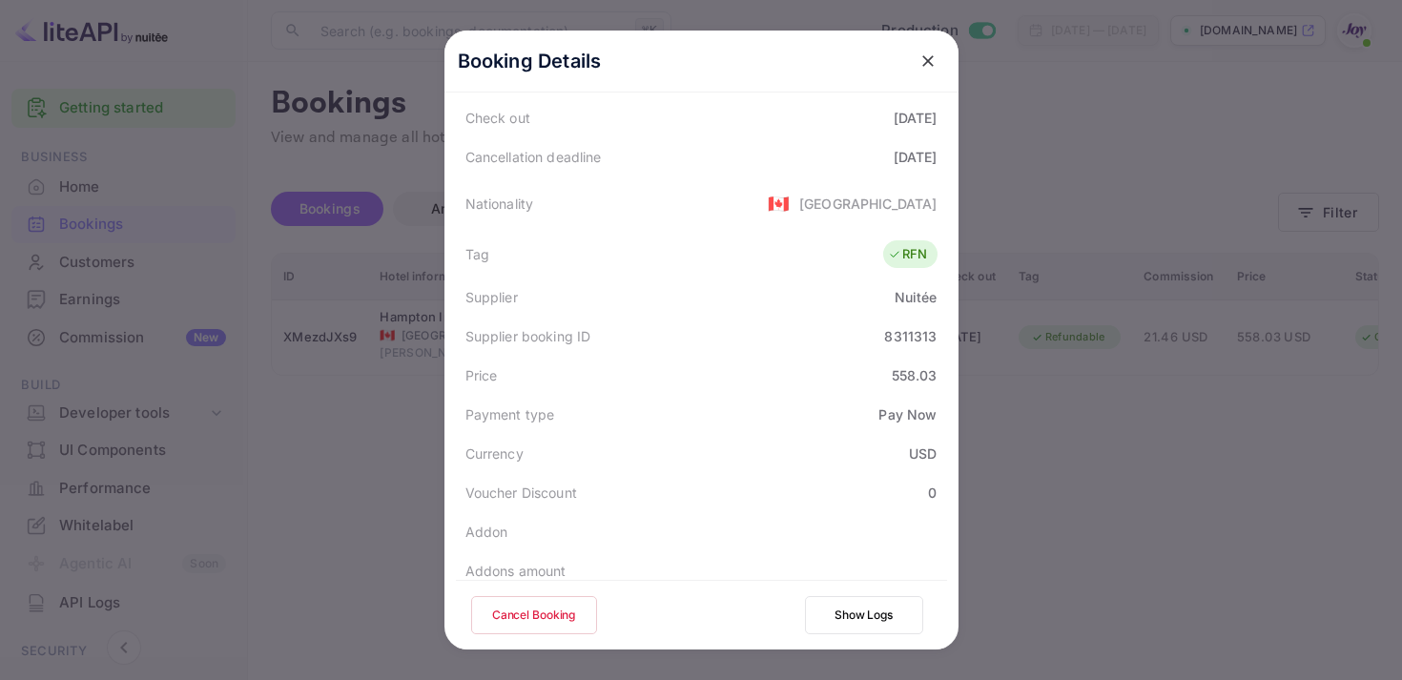
scroll to position [0, 0]
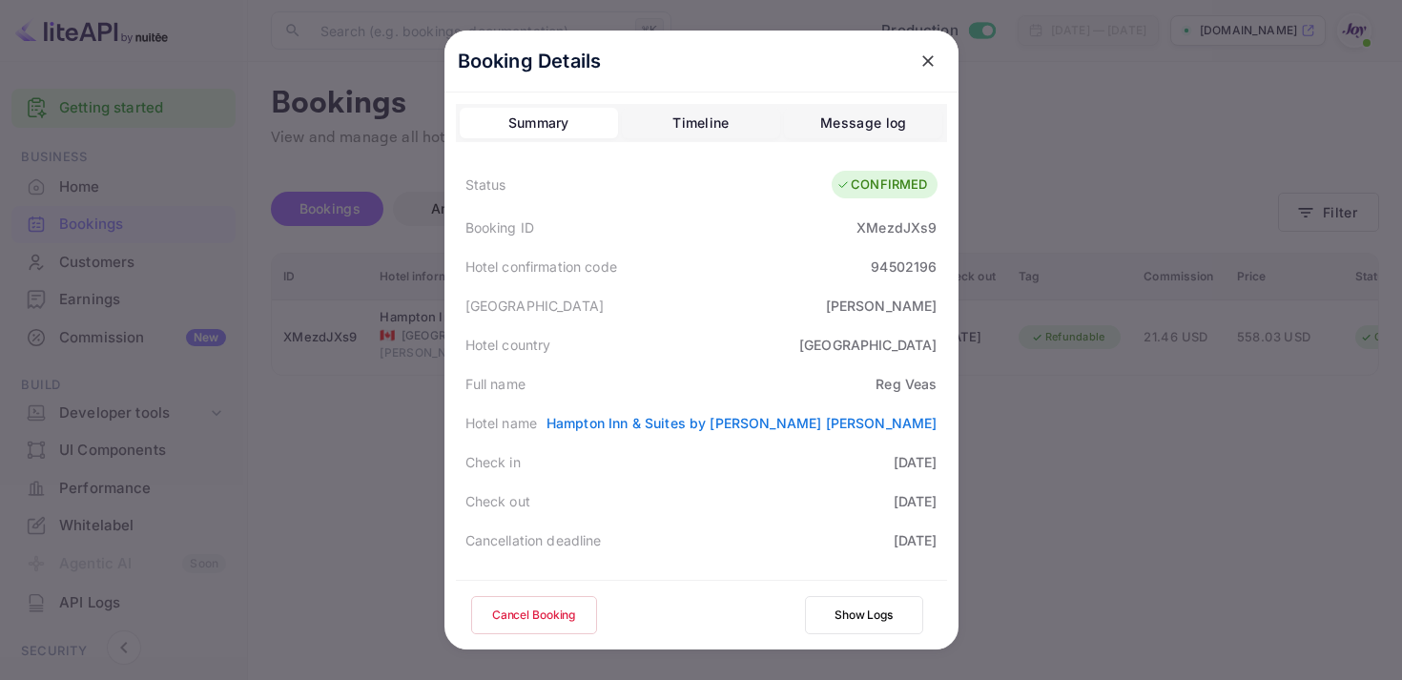
click at [900, 223] on div "XMezdJXs9" at bounding box center [896, 227] width 80 height 20
copy div "XMezdJXs9"
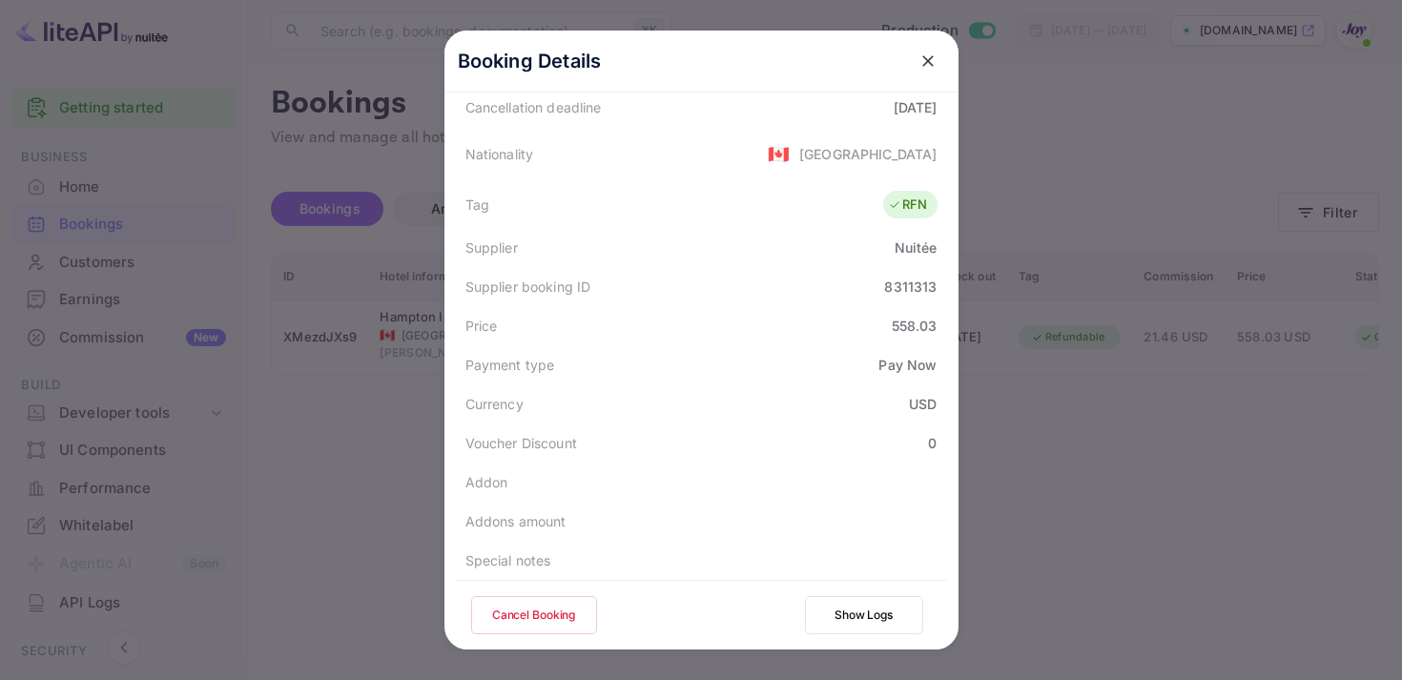
scroll to position [553, 0]
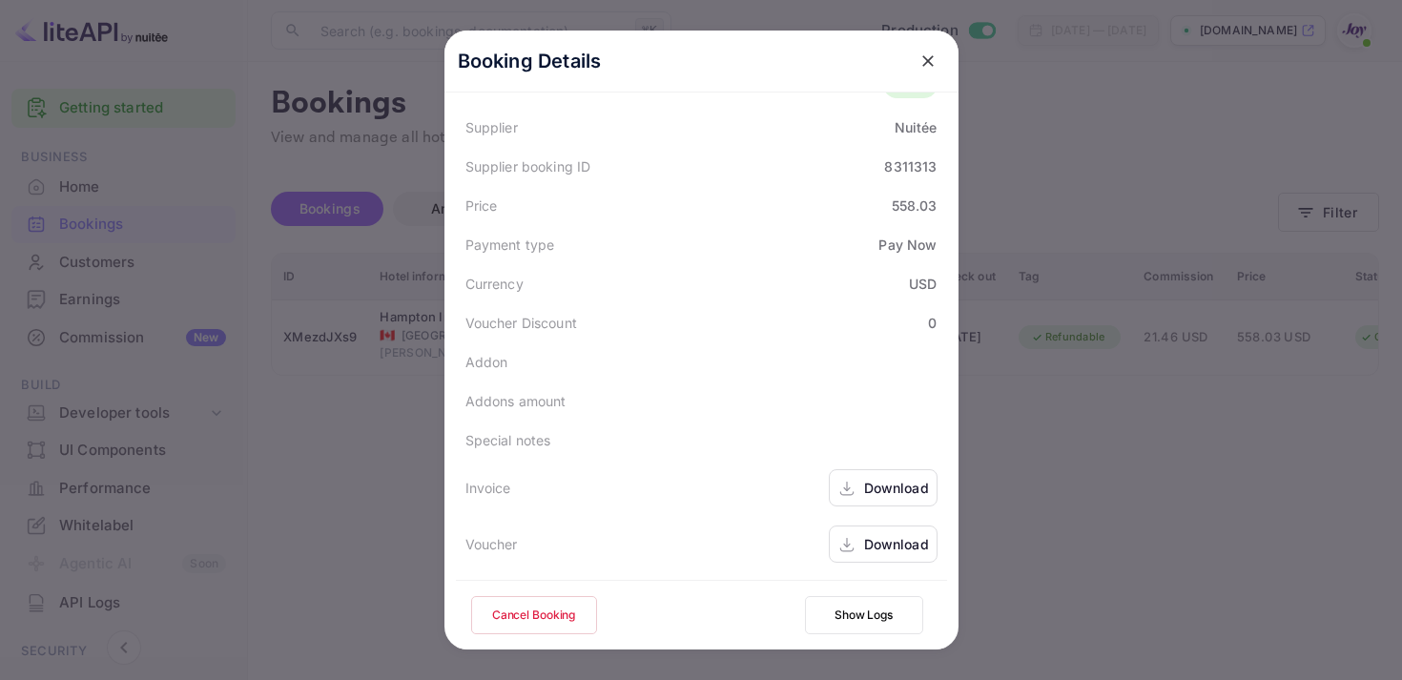
click at [869, 497] on div "Download" at bounding box center [896, 488] width 65 height 20
click at [895, 535] on div "Download" at bounding box center [896, 544] width 65 height 20
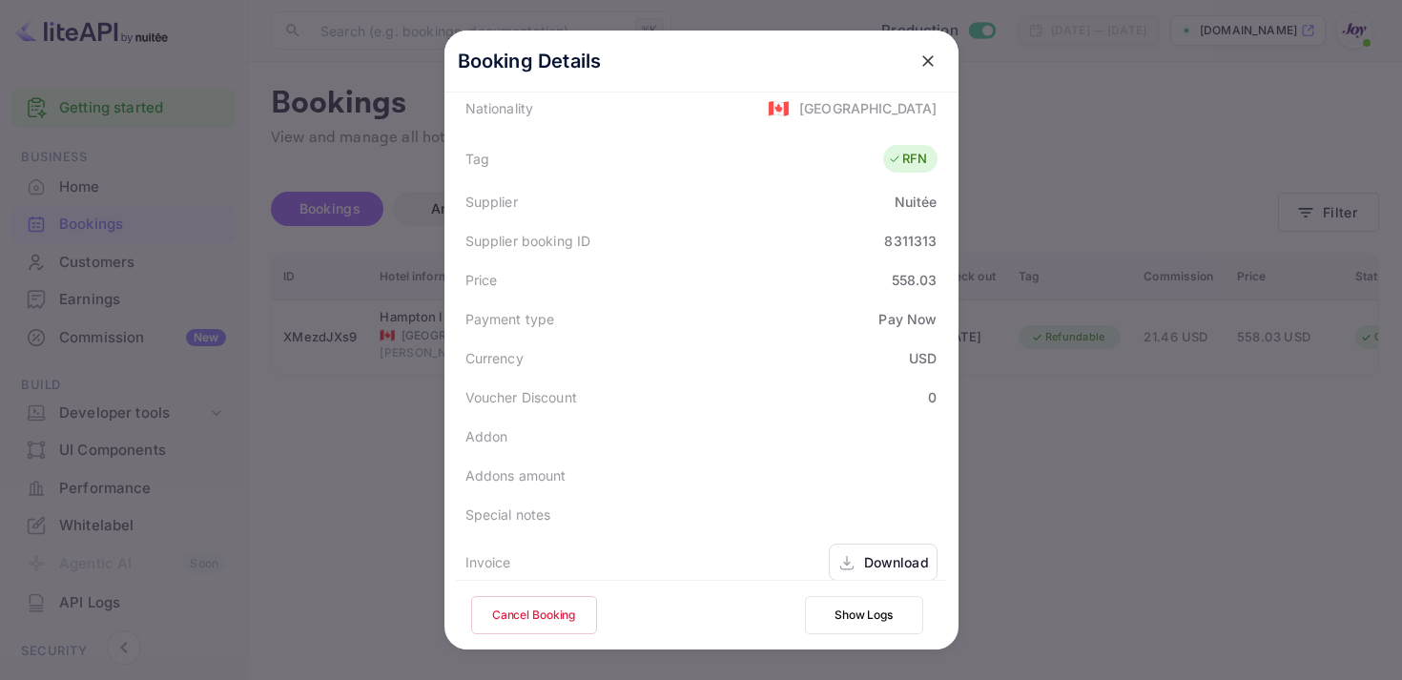
scroll to position [406, 0]
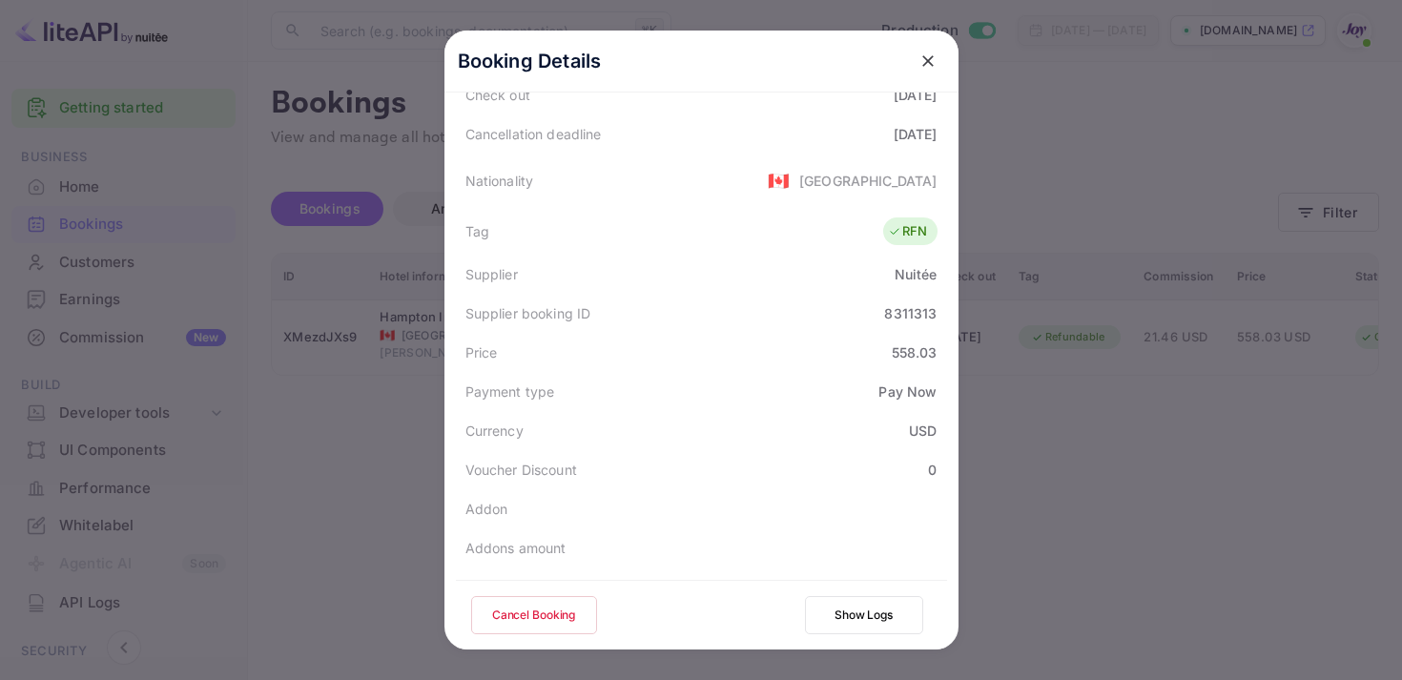
click at [930, 58] on icon "close" at bounding box center [927, 60] width 11 height 11
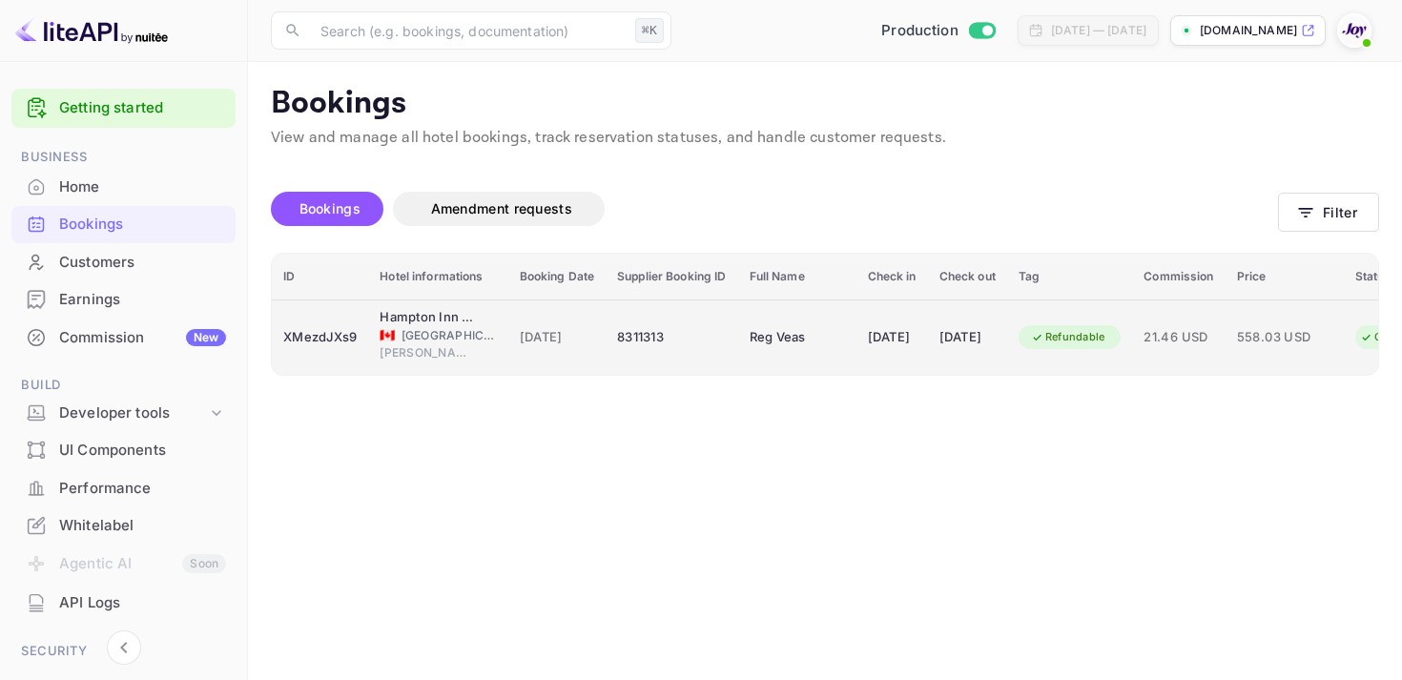
click at [1077, 358] on td "Refundable" at bounding box center [1070, 336] width 126 height 75
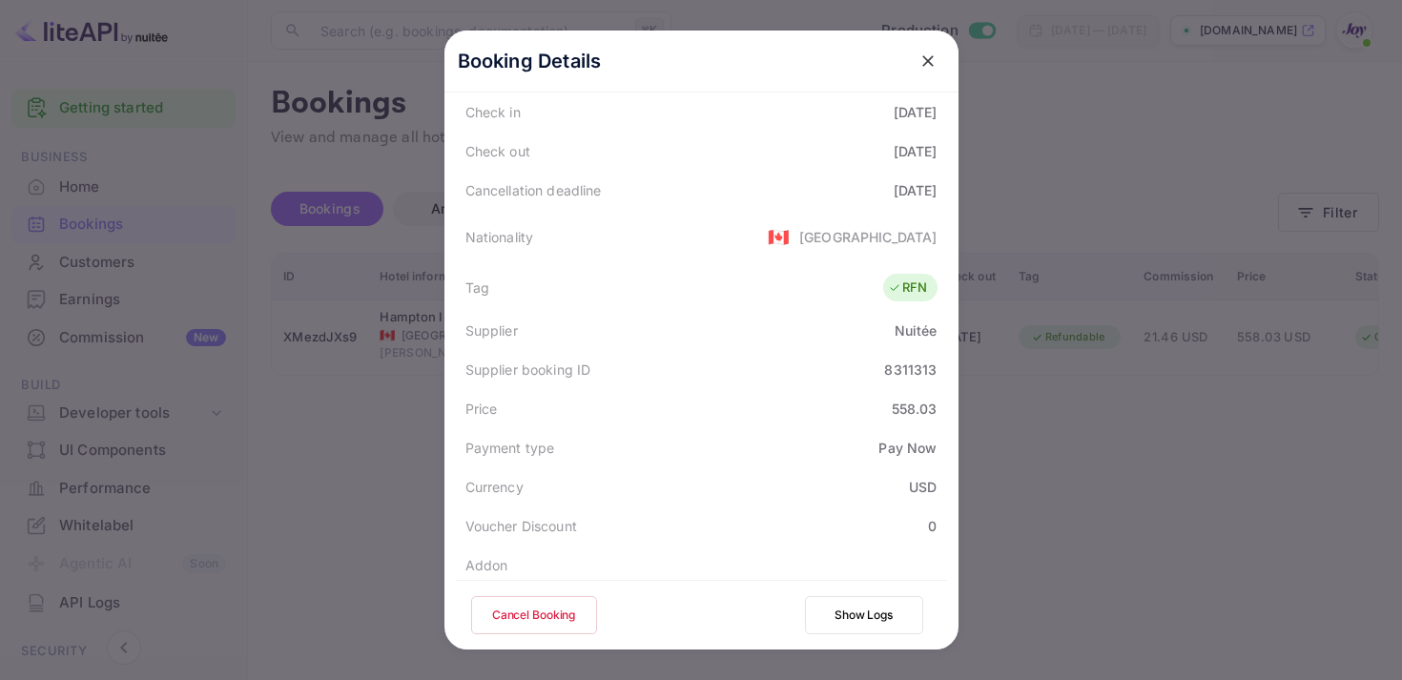
scroll to position [349, 0]
